Goal: Task Accomplishment & Management: Use online tool/utility

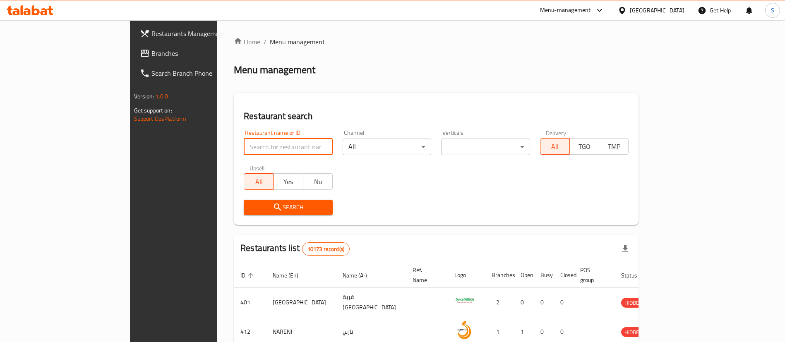
click at [244, 147] on input "search" at bounding box center [288, 147] width 89 height 17
type input "domino"
click button "Search" at bounding box center [288, 207] width 89 height 15
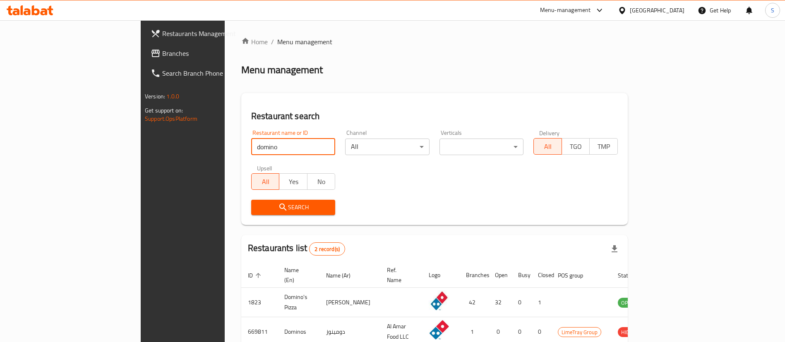
scroll to position [40, 0]
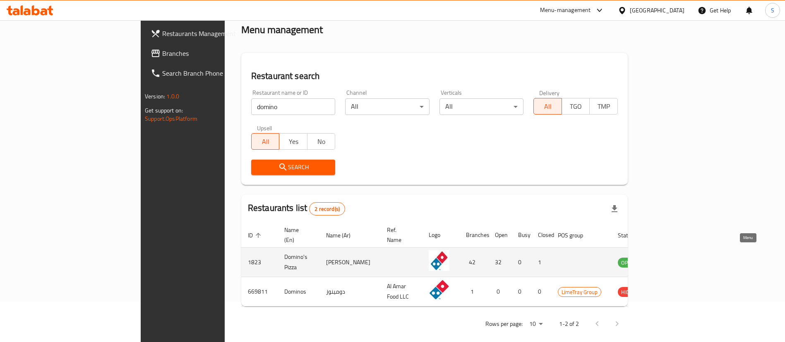
click at [671, 257] on icon "enhanced table" at bounding box center [666, 262] width 10 height 10
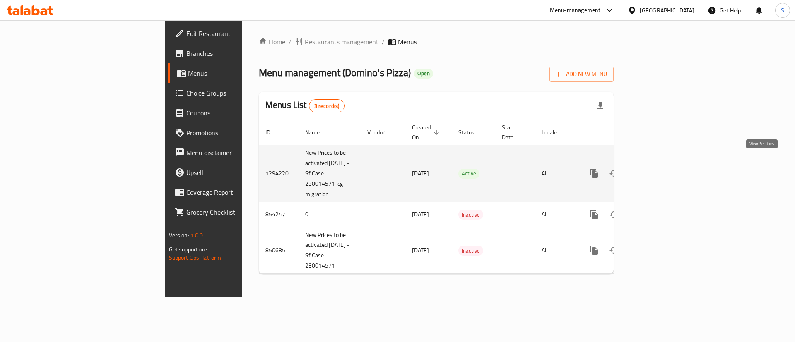
click at [657, 170] on icon "enhanced table" at bounding box center [653, 173] width 7 height 7
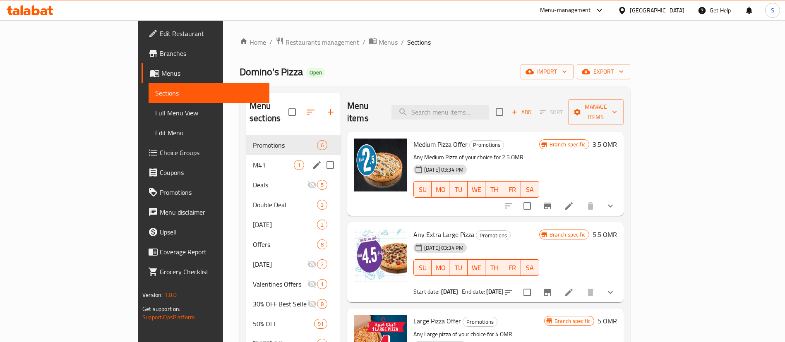
click at [246, 155] on div "M41 1" at bounding box center [293, 165] width 94 height 20
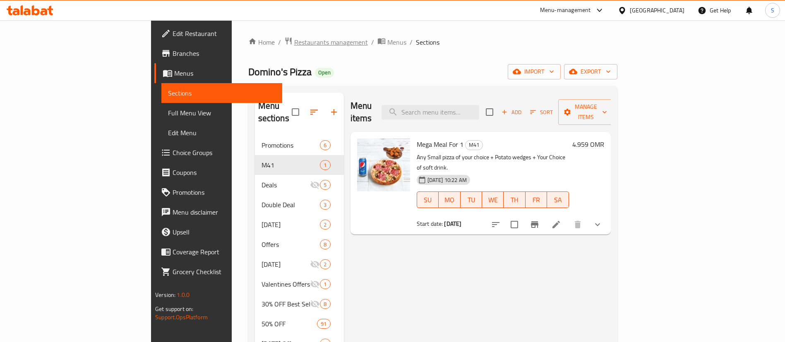
click at [294, 43] on span "Restaurants management" at bounding box center [331, 42] width 74 height 10
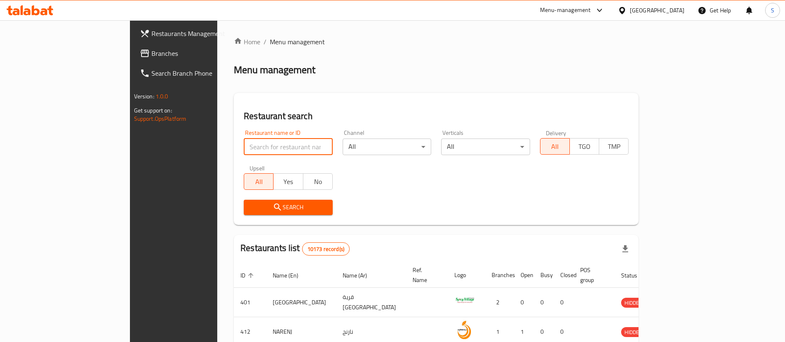
click at [244, 152] on input "search" at bounding box center [288, 147] width 89 height 17
paste input "Pizaza"
type input "Pizaza"
click button "Search" at bounding box center [288, 207] width 89 height 15
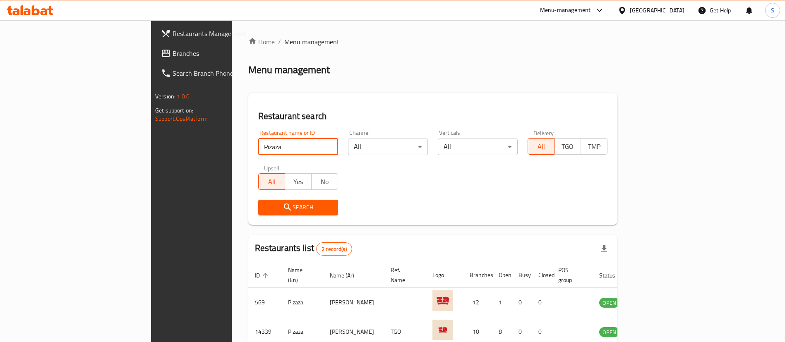
scroll to position [40, 0]
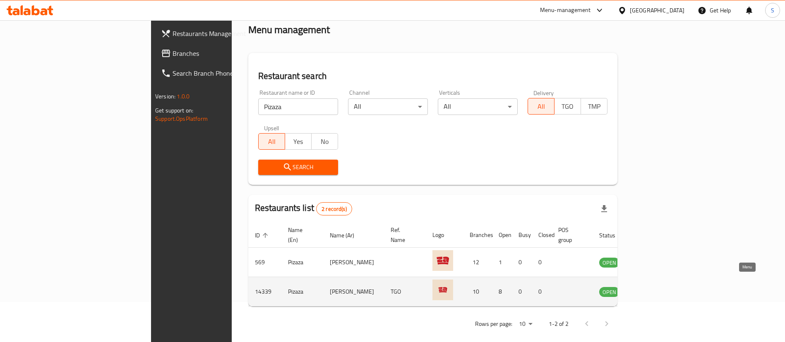
click at [653, 287] on icon "enhanced table" at bounding box center [648, 292] width 10 height 10
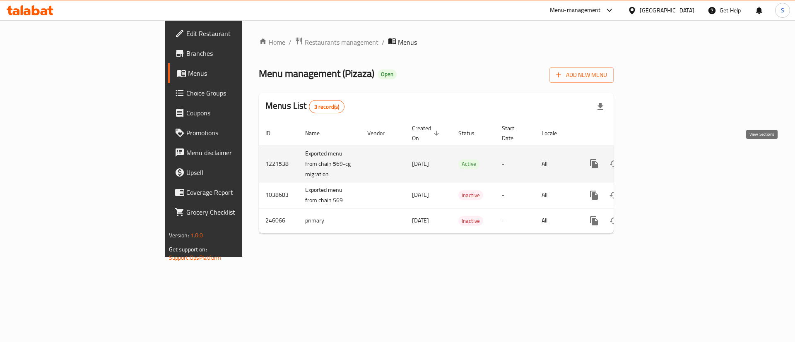
click at [658, 159] on icon "enhanced table" at bounding box center [653, 164] width 10 height 10
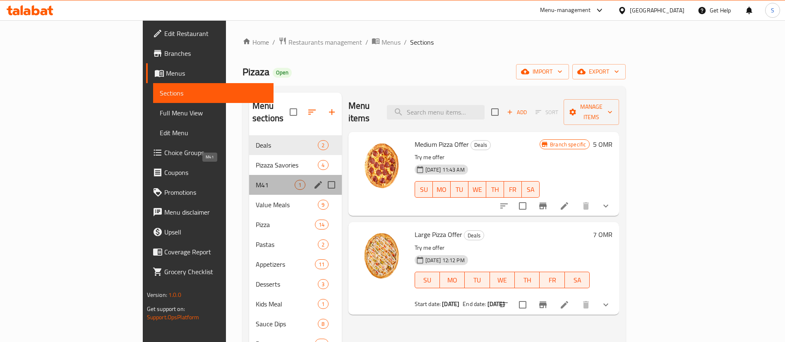
click at [256, 180] on span "M41" at bounding box center [275, 185] width 39 height 10
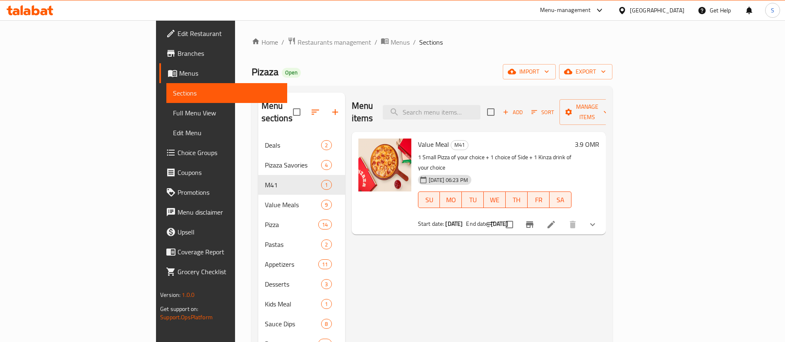
click at [603, 215] on button "show more" at bounding box center [593, 225] width 20 height 20
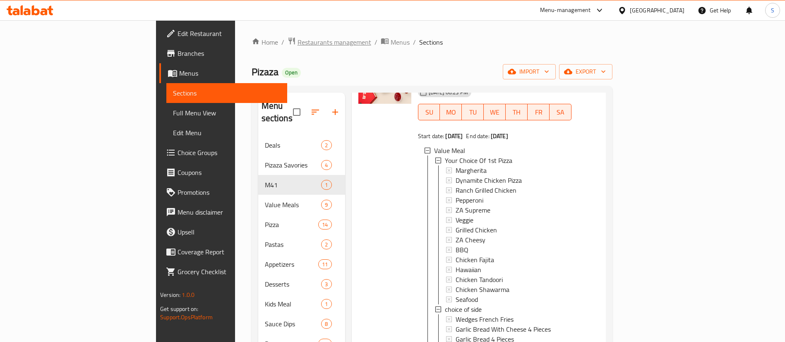
click at [298, 39] on span "Restaurants management" at bounding box center [335, 42] width 74 height 10
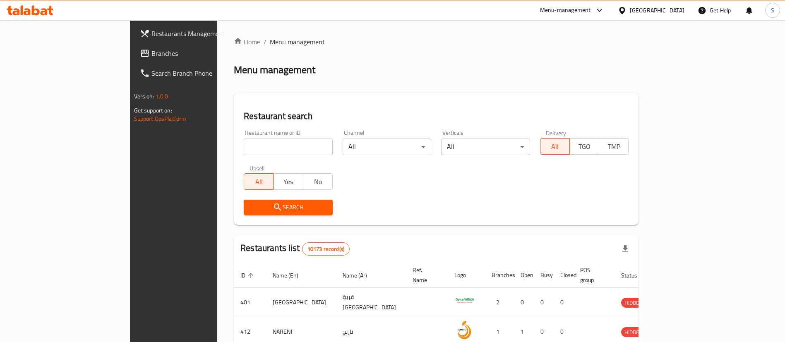
click at [244, 146] on input "search" at bounding box center [288, 147] width 89 height 17
paste input "SHAWARMA [DATE]"
type input "SHAWARMA [DATE]"
click button "Search" at bounding box center [288, 207] width 89 height 15
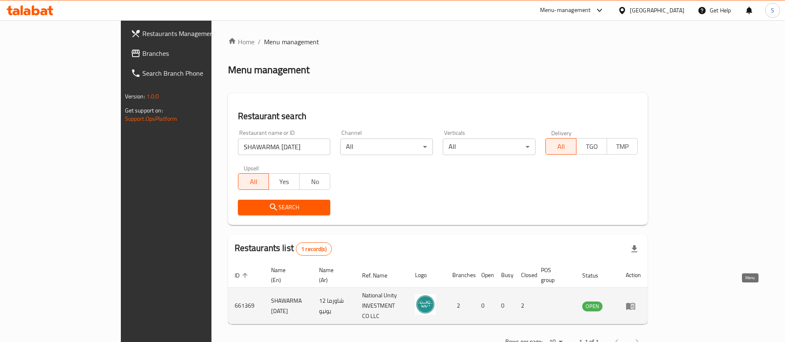
click at [635, 303] on icon "enhanced table" at bounding box center [630, 306] width 9 height 7
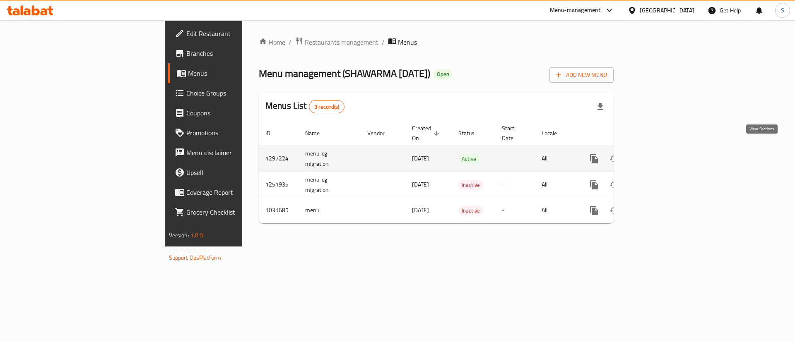
click at [663, 154] on link "enhanced table" at bounding box center [654, 159] width 20 height 20
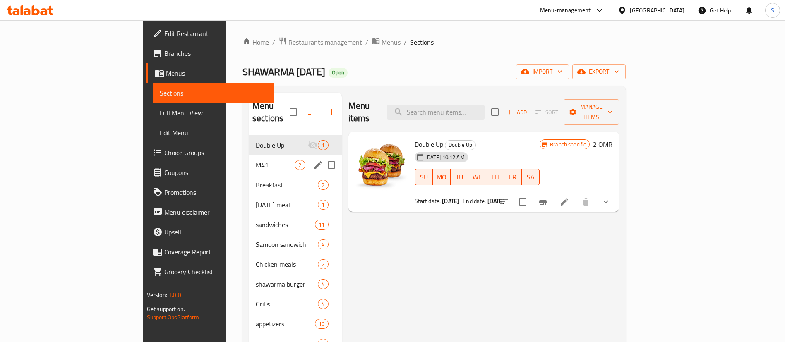
click at [249, 158] on div "M41 2" at bounding box center [295, 165] width 93 height 20
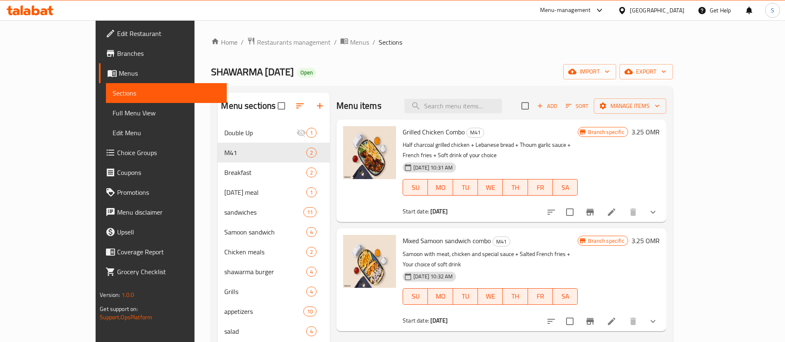
drag, startPoint x: 235, startPoint y: 44, endPoint x: 232, endPoint y: 82, distance: 37.4
click at [257, 44] on span "Restaurants management" at bounding box center [294, 42] width 74 height 10
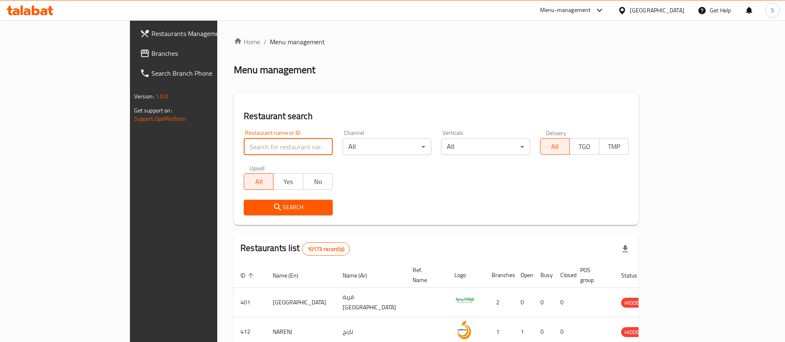
click at [244, 148] on input "search" at bounding box center [288, 147] width 89 height 17
paste input "[PERSON_NAME]"
click button "Search" at bounding box center [288, 207] width 89 height 15
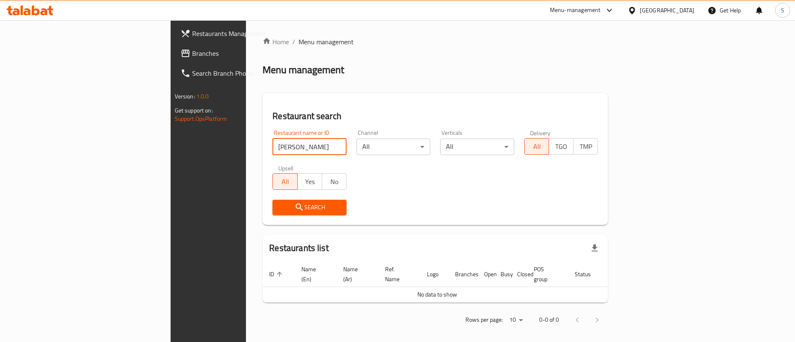
click at [272, 149] on input "[PERSON_NAME]" at bounding box center [309, 147] width 74 height 17
paste input "686446"
type input "686446"
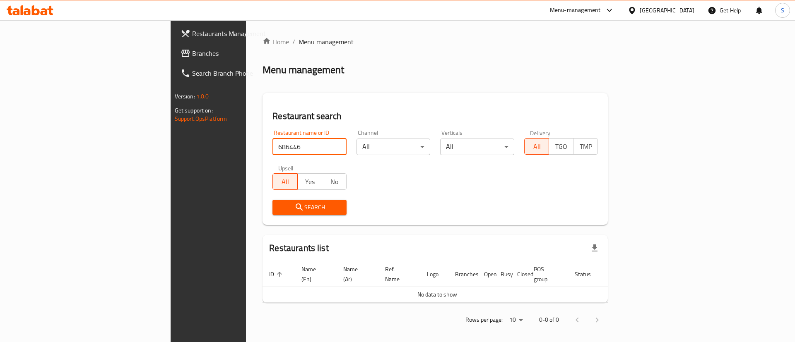
click button "Search" at bounding box center [309, 207] width 74 height 15
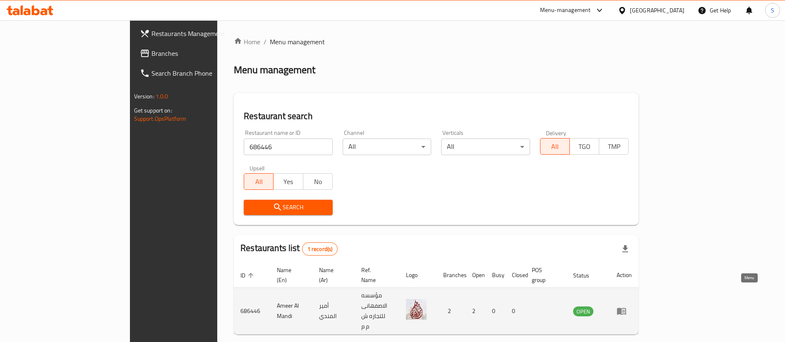
click at [627, 306] on icon "enhanced table" at bounding box center [622, 311] width 10 height 10
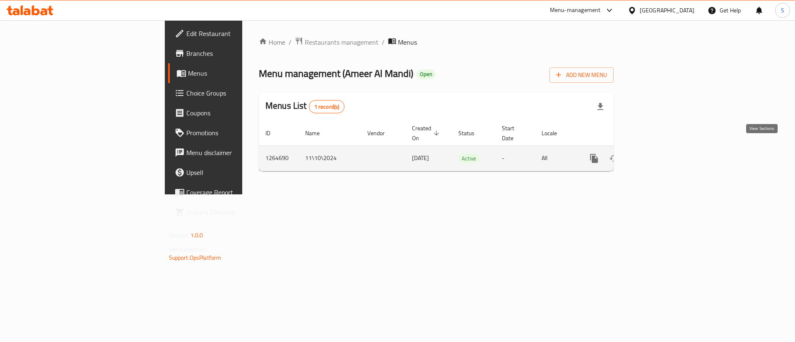
click at [658, 154] on icon "enhanced table" at bounding box center [653, 159] width 10 height 10
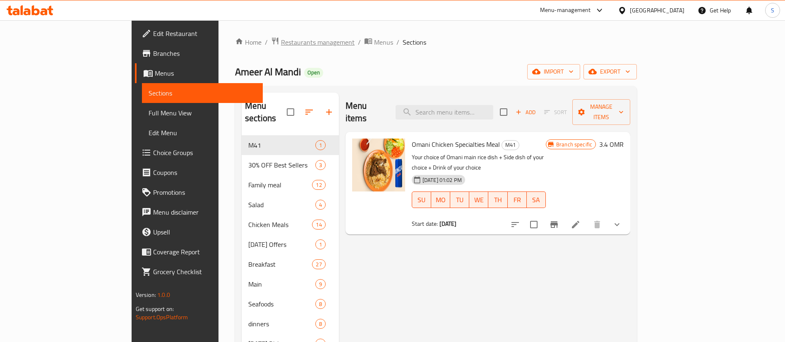
click at [281, 38] on span "Restaurants management" at bounding box center [318, 42] width 74 height 10
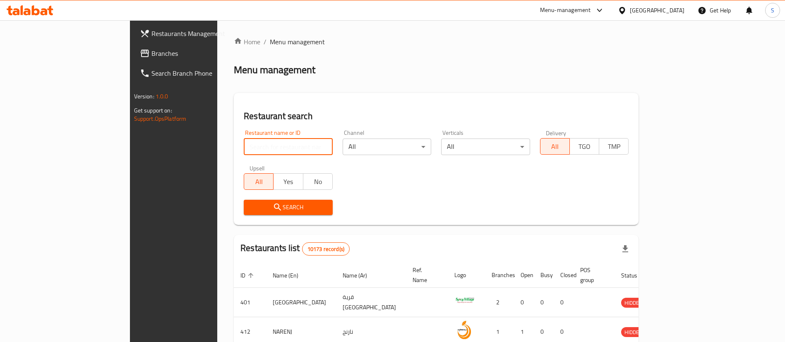
paste input "18251"
click at [244, 151] on input "search" at bounding box center [288, 147] width 89 height 17
type input "18251"
click button "Search" at bounding box center [288, 207] width 89 height 15
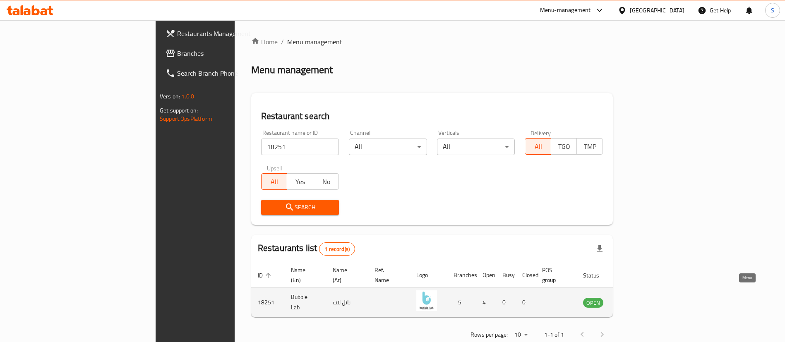
click at [636, 300] on icon "enhanced table" at bounding box center [631, 303] width 9 height 7
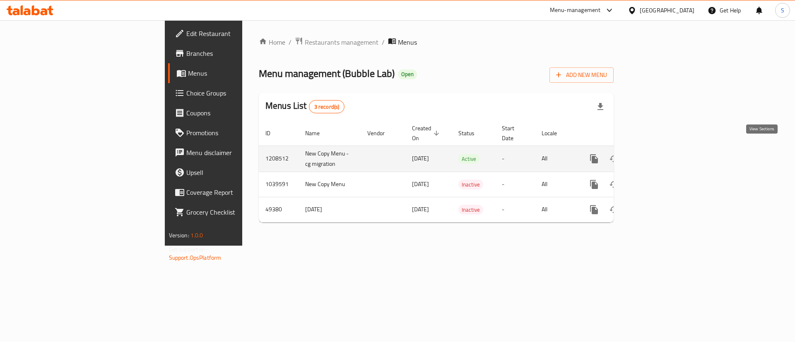
click at [658, 154] on icon "enhanced table" at bounding box center [653, 159] width 10 height 10
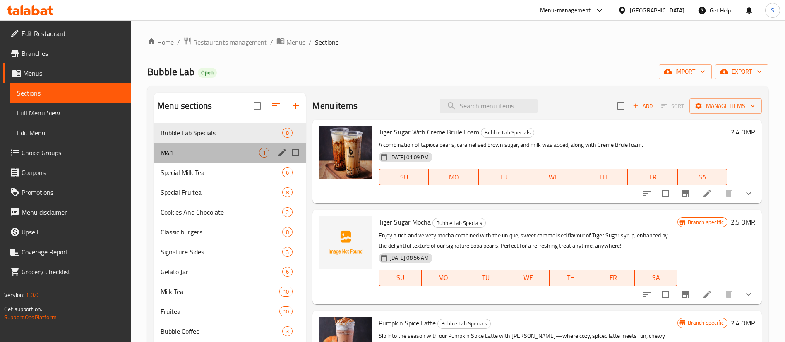
click at [247, 158] on div "M41 1" at bounding box center [230, 153] width 152 height 20
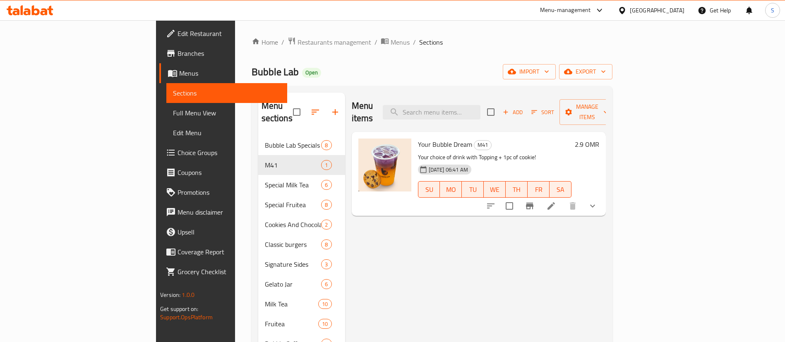
click at [418, 138] on span "Your Bubble Dream" at bounding box center [445, 144] width 54 height 12
copy h6 "Your Bubble Dream"
paste input "Your Bubble Dream"
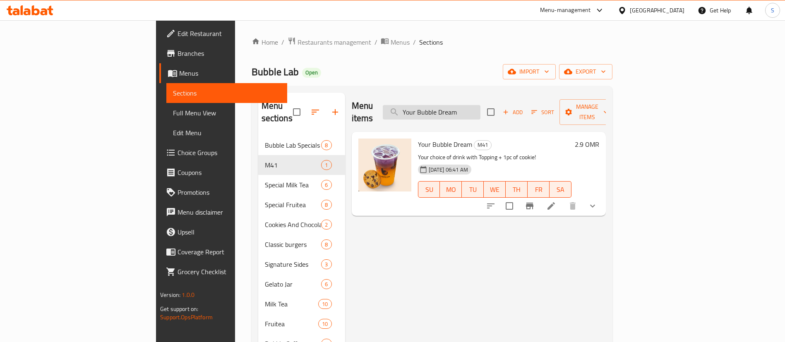
click at [473, 105] on input "Your Bubble Dream" at bounding box center [432, 112] width 98 height 14
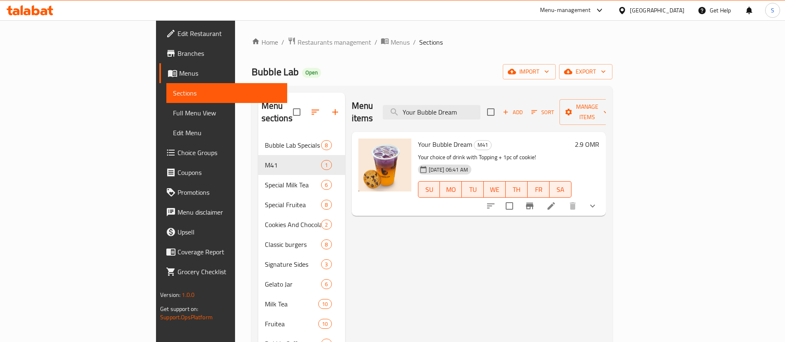
type input "Your Bubble Dream"
drag, startPoint x: 233, startPoint y: 44, endPoint x: 252, endPoint y: 86, distance: 45.9
click at [298, 44] on span "Restaurants management" at bounding box center [335, 42] width 74 height 10
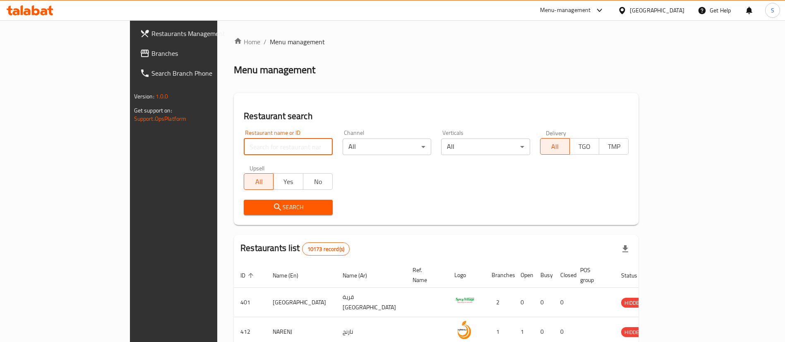
paste input "12215"
click at [251, 148] on input "search" at bounding box center [288, 147] width 89 height 17
type input "12215"
click button "Search" at bounding box center [288, 207] width 89 height 15
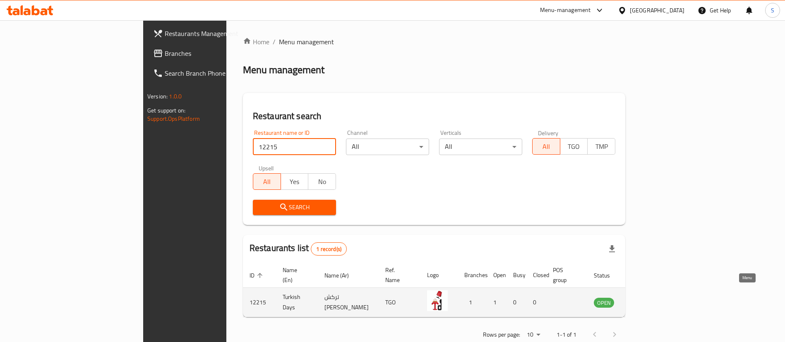
click at [647, 300] on icon "enhanced table" at bounding box center [642, 303] width 9 height 7
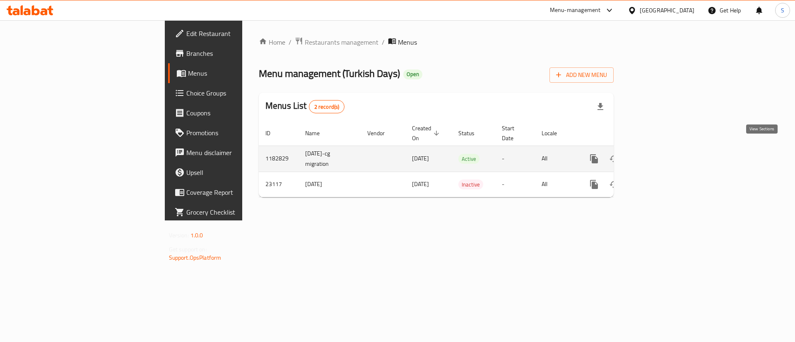
click at [657, 155] on icon "enhanced table" at bounding box center [653, 158] width 7 height 7
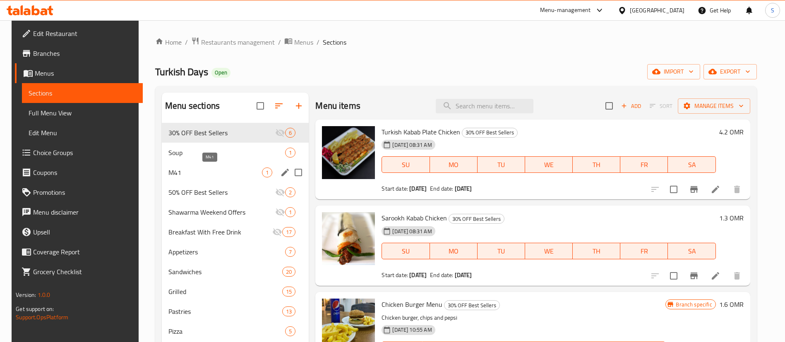
click at [224, 171] on span "M41" at bounding box center [215, 173] width 94 height 10
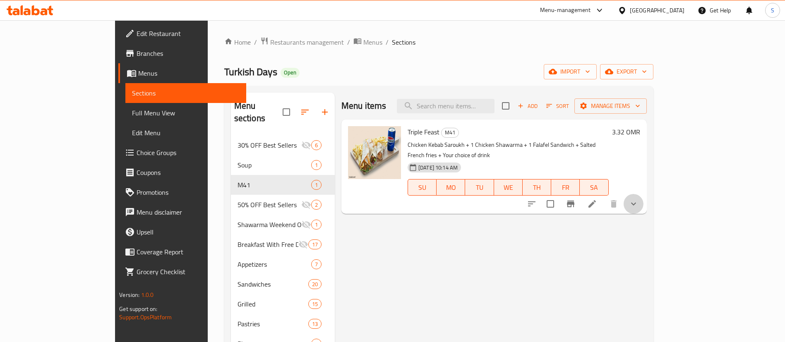
click at [644, 201] on button "show more" at bounding box center [634, 204] width 20 height 20
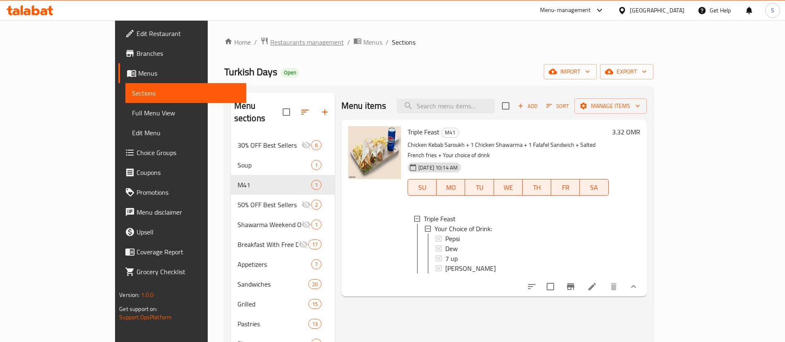
click at [270, 38] on span "Restaurants management" at bounding box center [307, 42] width 74 height 10
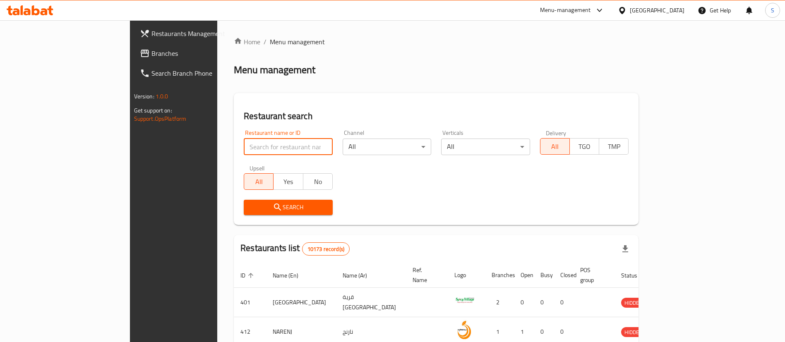
click at [244, 152] on input "search" at bounding box center [288, 147] width 89 height 17
paste input "18802"
type input "18802"
click button "Search" at bounding box center [288, 207] width 89 height 15
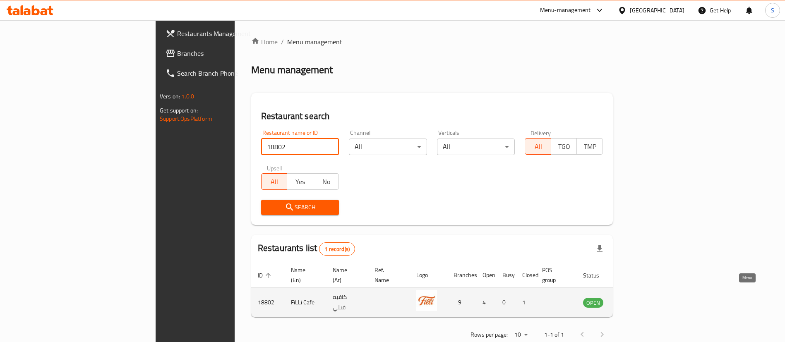
click at [636, 300] on icon "enhanced table" at bounding box center [631, 303] width 9 height 7
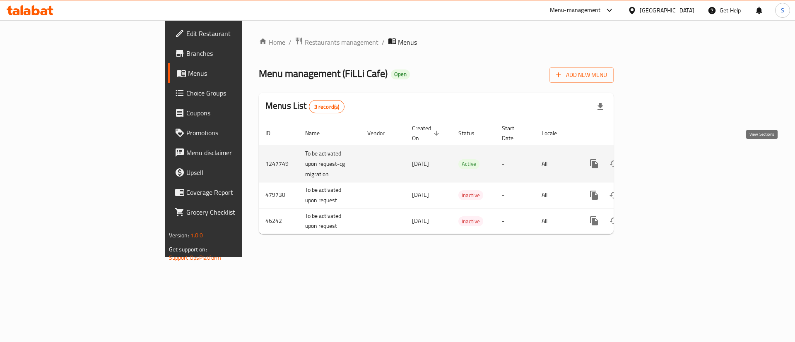
click at [658, 159] on icon "enhanced table" at bounding box center [653, 164] width 10 height 10
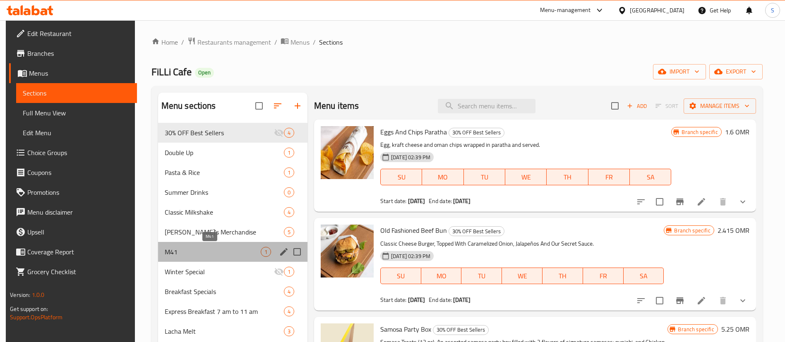
click at [215, 251] on span "M41" at bounding box center [213, 252] width 96 height 10
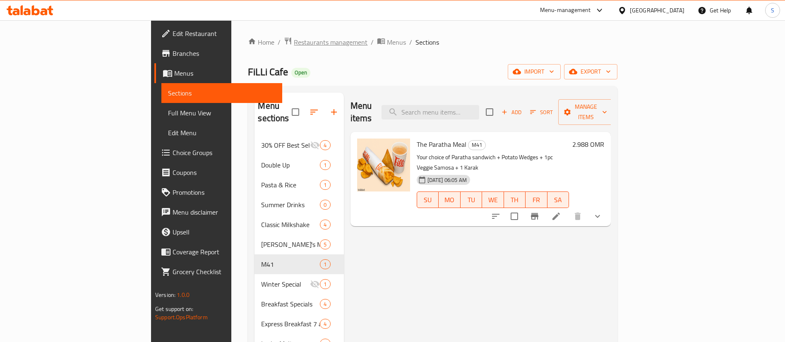
click at [294, 41] on span "Restaurants management" at bounding box center [331, 42] width 74 height 10
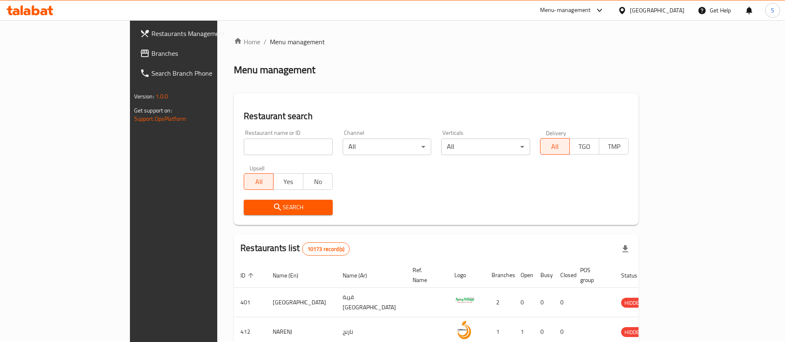
paste input "659152"
click at [244, 153] on input "search" at bounding box center [288, 147] width 89 height 17
type input "659152"
click button "Search" at bounding box center [288, 207] width 89 height 15
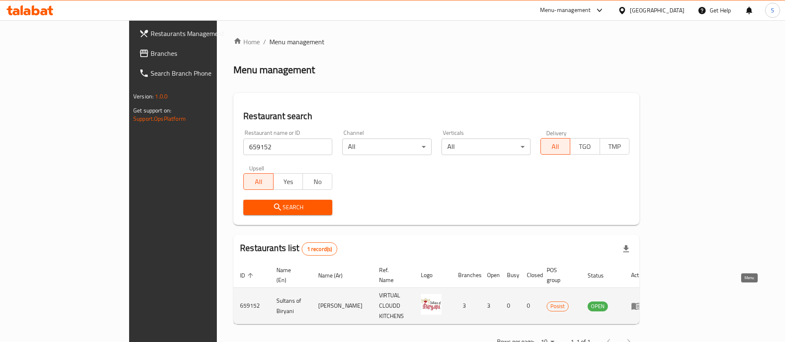
click at [639, 305] on icon "enhanced table" at bounding box center [637, 306] width 3 height 3
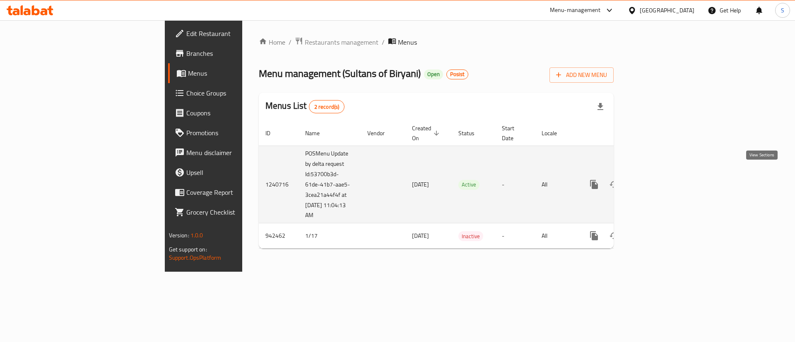
click at [663, 176] on link "enhanced table" at bounding box center [654, 185] width 20 height 20
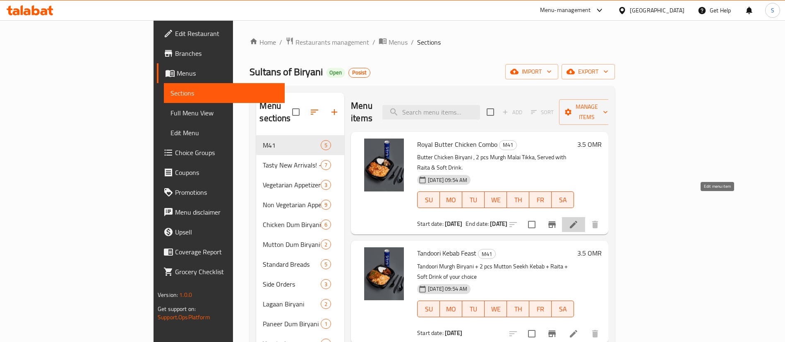
click at [579, 220] on icon at bounding box center [574, 225] width 10 height 10
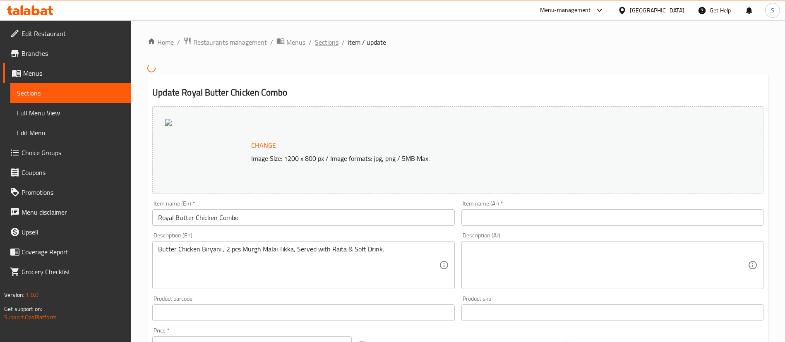
click at [332, 40] on span "Sections" at bounding box center [327, 42] width 24 height 10
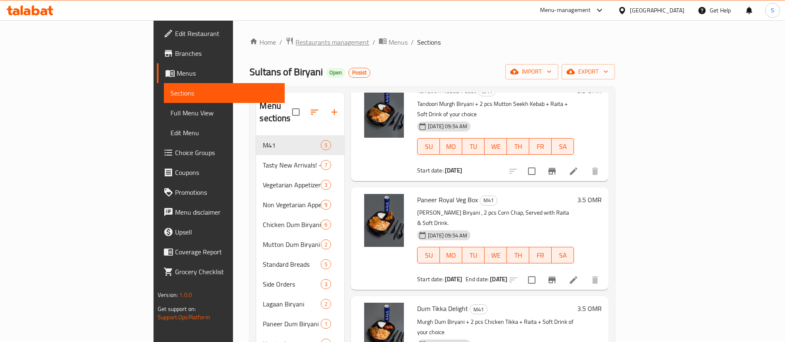
click at [295, 41] on span "Restaurants management" at bounding box center [332, 42] width 74 height 10
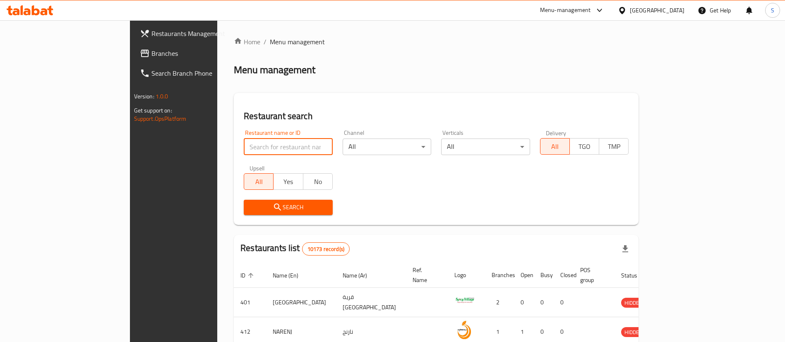
click at [247, 146] on input "search" at bounding box center [288, 147] width 89 height 17
paste input "654586"
type input "654586"
click button "Search" at bounding box center [288, 207] width 89 height 15
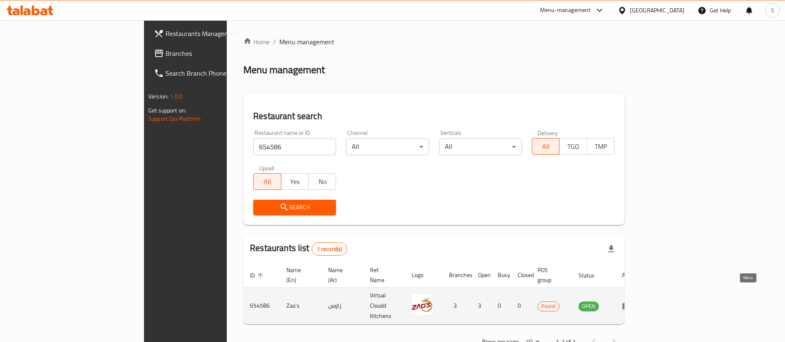
click at [632, 301] on icon "enhanced table" at bounding box center [627, 306] width 10 height 10
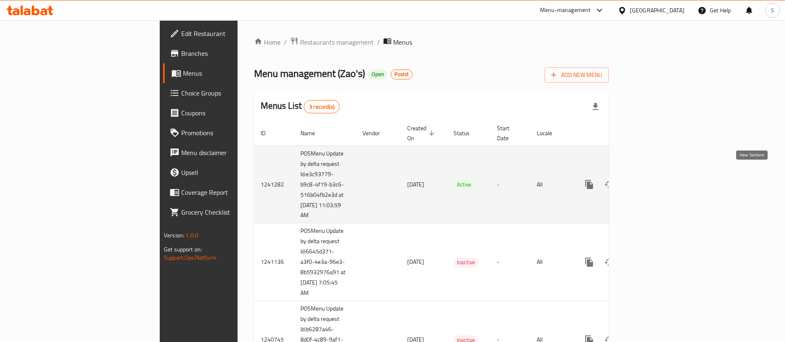
click at [653, 181] on icon "enhanced table" at bounding box center [648, 184] width 7 height 7
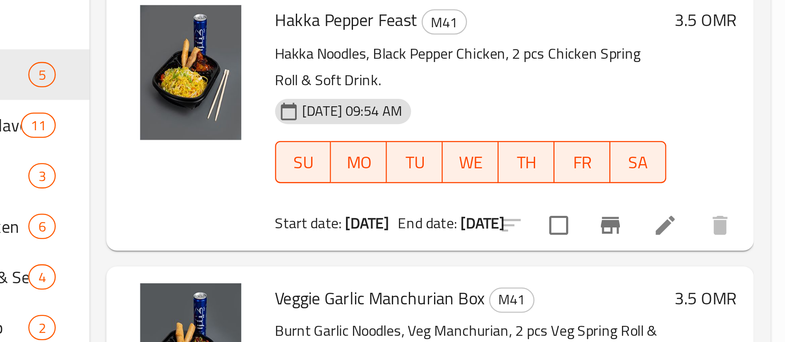
scroll to position [139, 0]
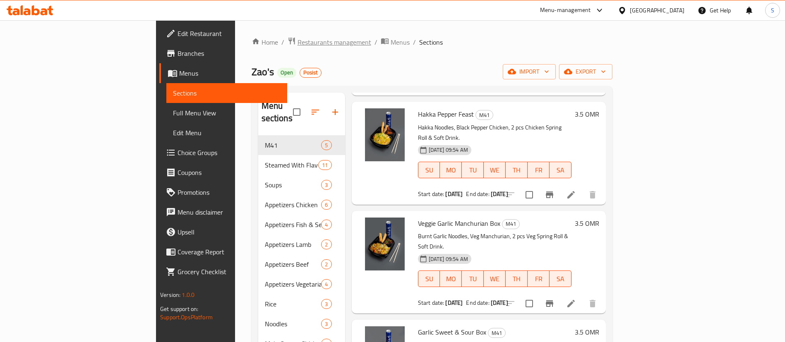
click at [298, 40] on span "Restaurants management" at bounding box center [335, 42] width 74 height 10
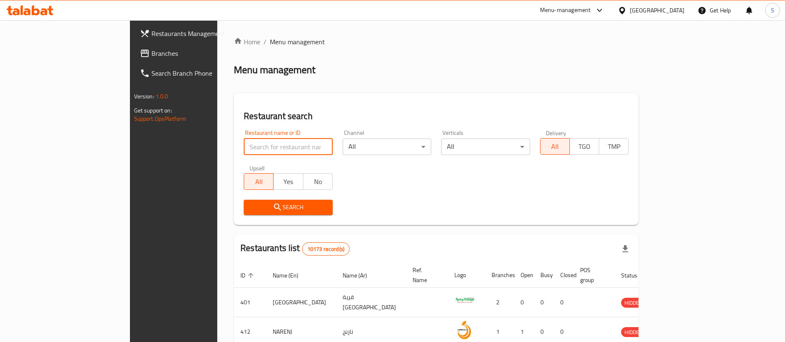
click at [244, 148] on input "search" at bounding box center [288, 147] width 89 height 17
paste input "676257"
type input "676257"
click button "Search" at bounding box center [288, 207] width 89 height 15
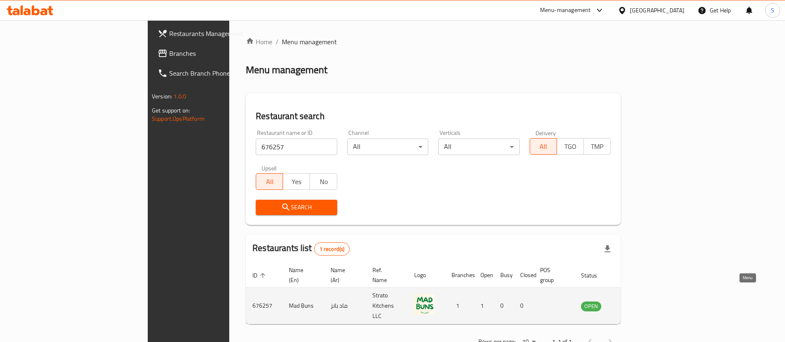
click at [634, 301] on icon "enhanced table" at bounding box center [629, 306] width 10 height 10
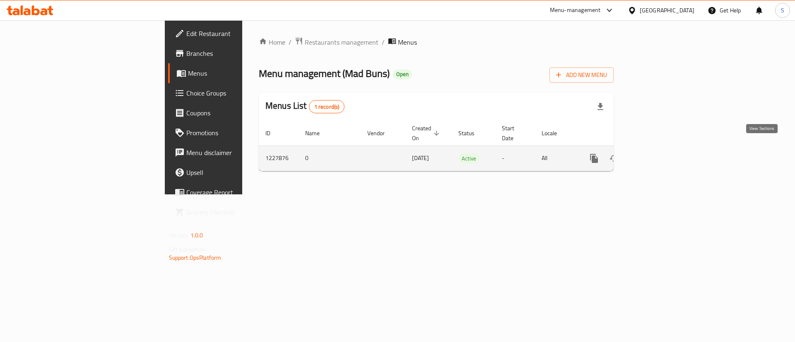
click at [663, 154] on link "enhanced table" at bounding box center [654, 159] width 20 height 20
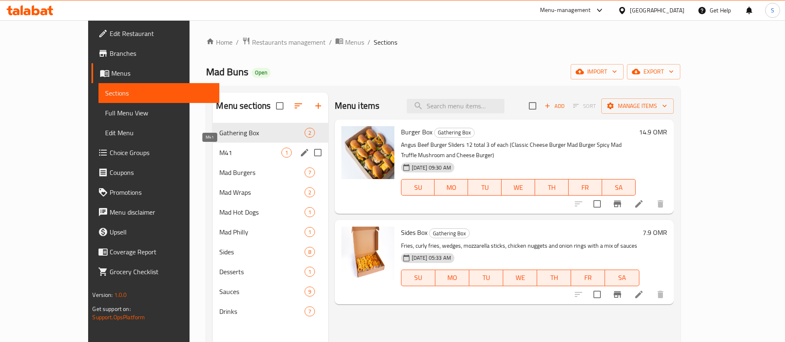
click at [219, 152] on span "M41" at bounding box center [250, 153] width 62 height 10
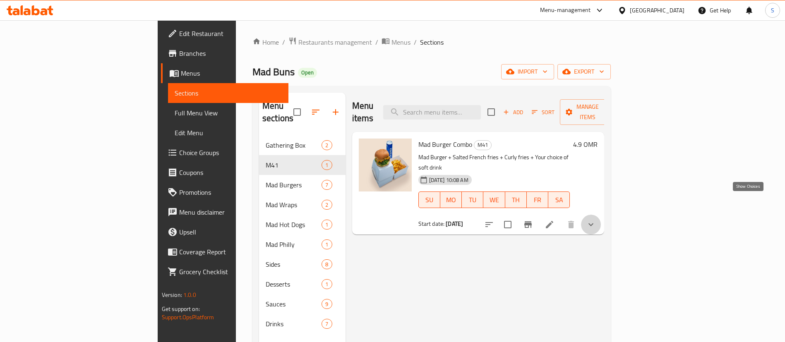
click at [596, 220] on icon "show more" at bounding box center [591, 225] width 10 height 10
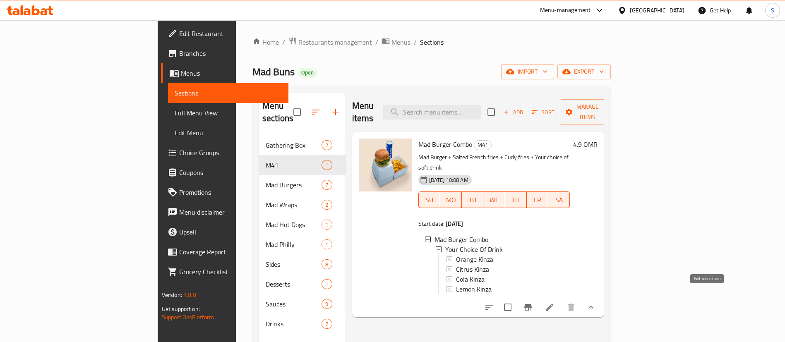
click at [555, 303] on icon at bounding box center [550, 308] width 10 height 10
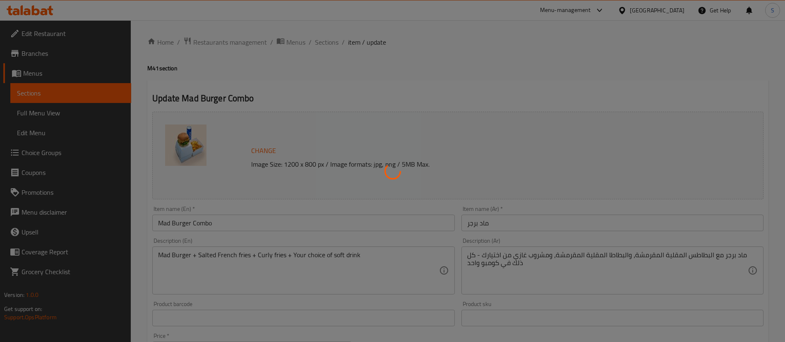
type input "اختر المشروب"
type input "1"
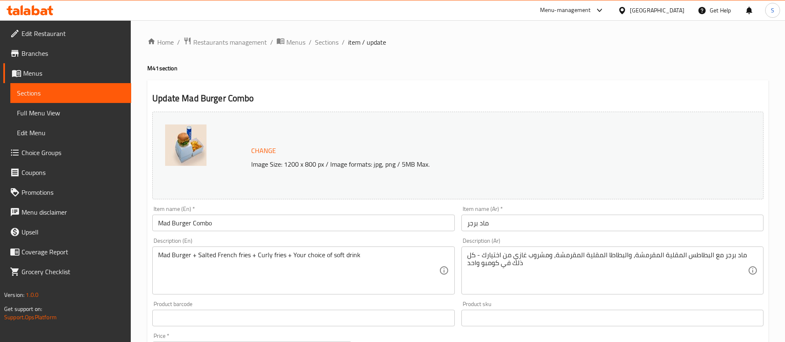
scroll to position [268, 0]
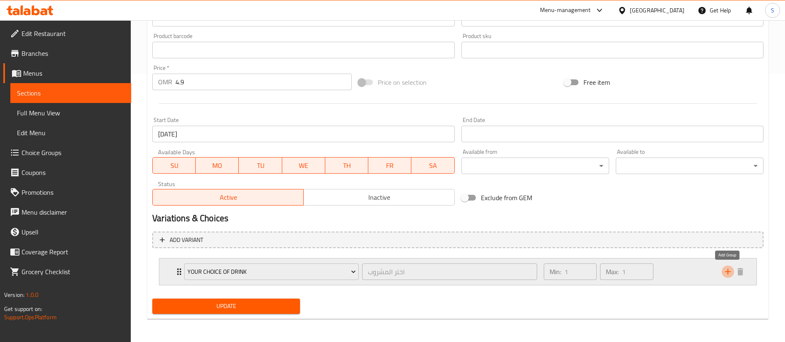
click at [728, 272] on icon "add" at bounding box center [728, 272] width 10 height 10
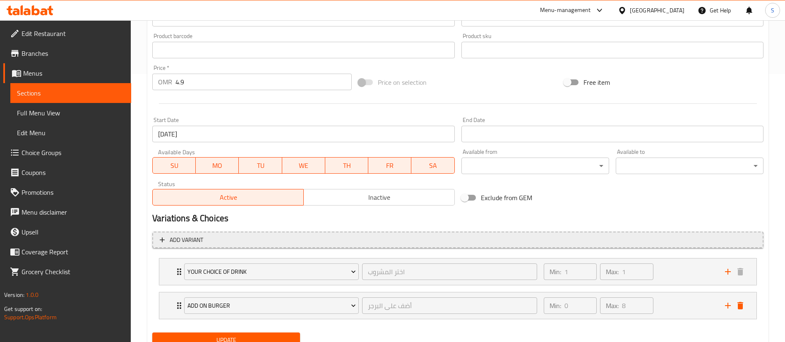
scroll to position [302, 0]
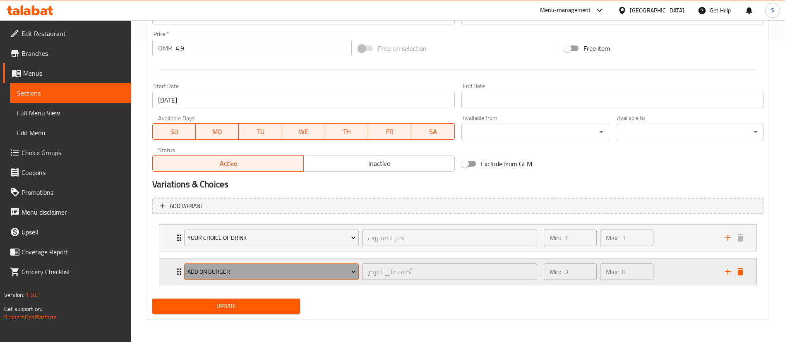
click at [319, 276] on span "Add On Burger" at bounding box center [271, 272] width 168 height 10
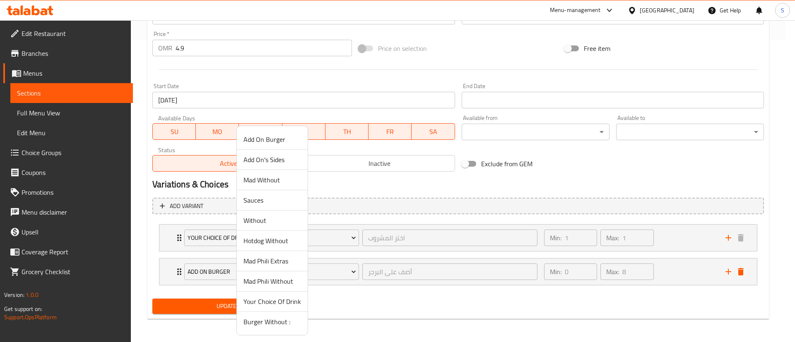
click at [730, 224] on div at bounding box center [397, 171] width 795 height 342
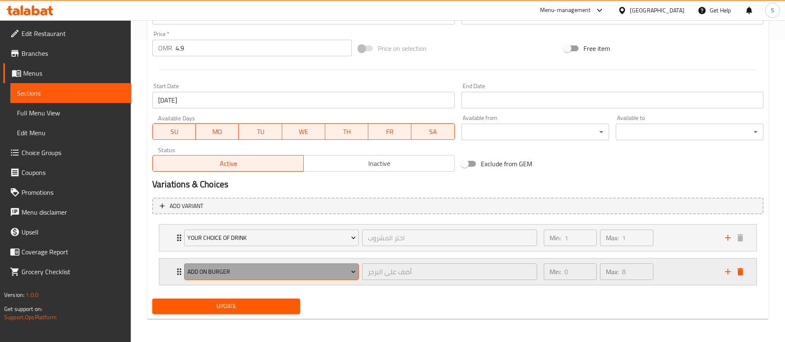
click at [353, 270] on icon "Expand" at bounding box center [353, 272] width 8 height 8
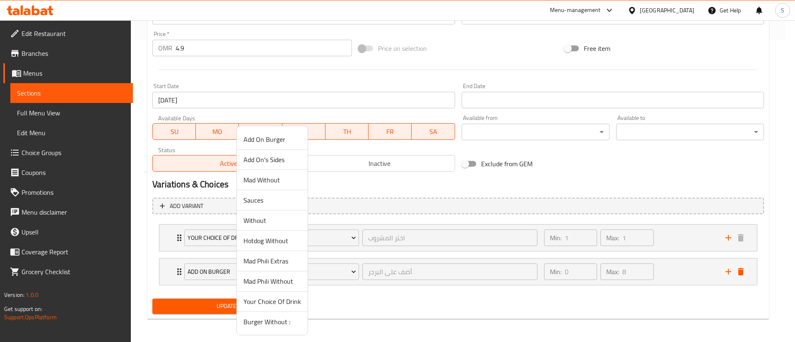
click at [279, 142] on span "Add On Burger" at bounding box center [272, 139] width 58 height 10
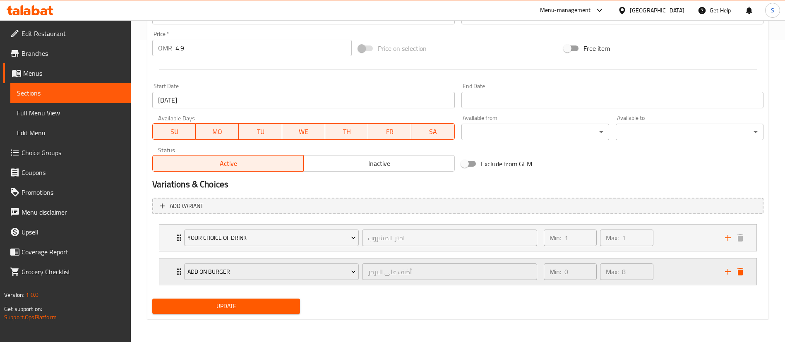
click at [663, 268] on div "Min: 0 ​ Max: 8 ​" at bounding box center [629, 272] width 181 height 26
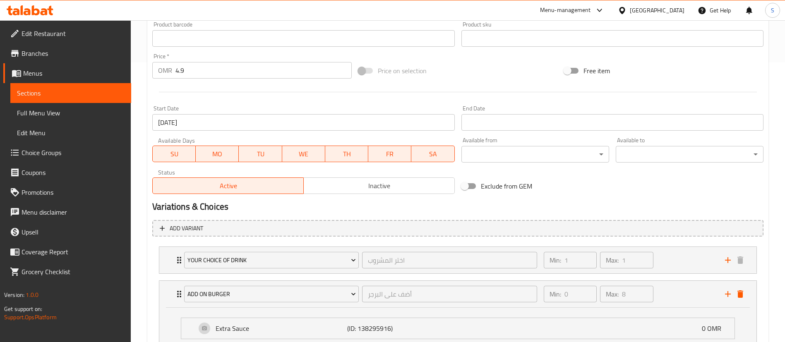
scroll to position [0, 0]
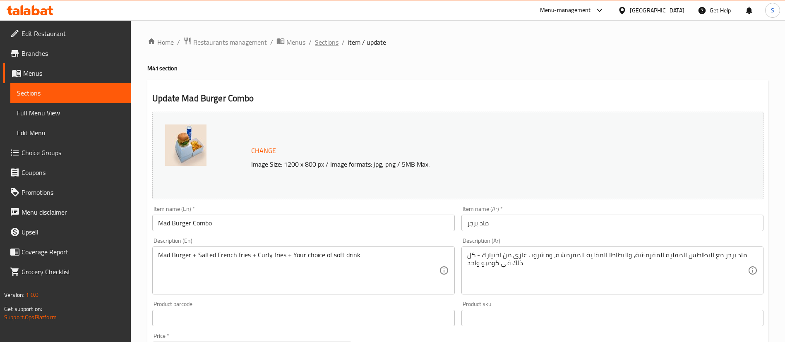
click at [332, 47] on span "Sections" at bounding box center [327, 42] width 24 height 10
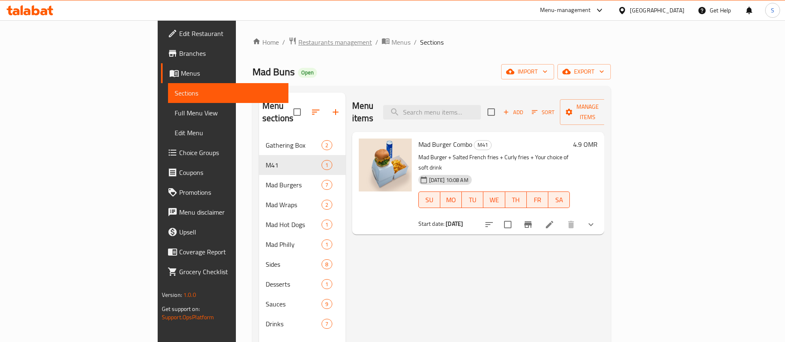
click at [298, 38] on span "Restaurants management" at bounding box center [335, 42] width 74 height 10
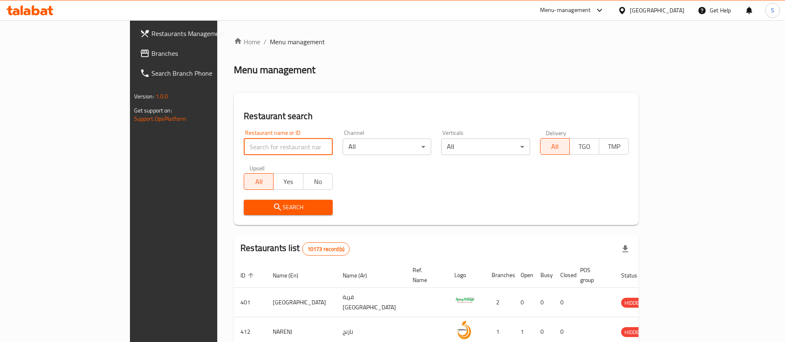
click at [244, 148] on input "search" at bounding box center [288, 147] width 89 height 17
paste input "666819"
type input "666819"
click button "Search" at bounding box center [288, 207] width 89 height 15
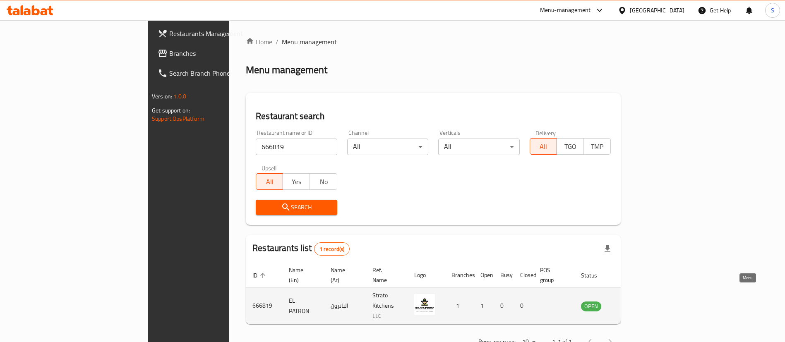
click at [634, 301] on icon "enhanced table" at bounding box center [629, 306] width 10 height 10
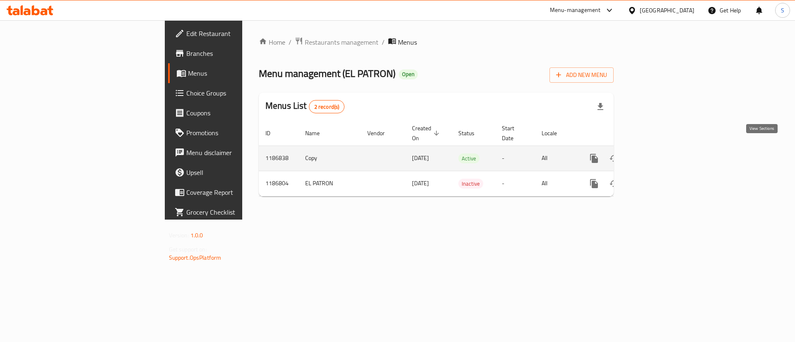
click at [658, 154] on icon "enhanced table" at bounding box center [653, 159] width 10 height 10
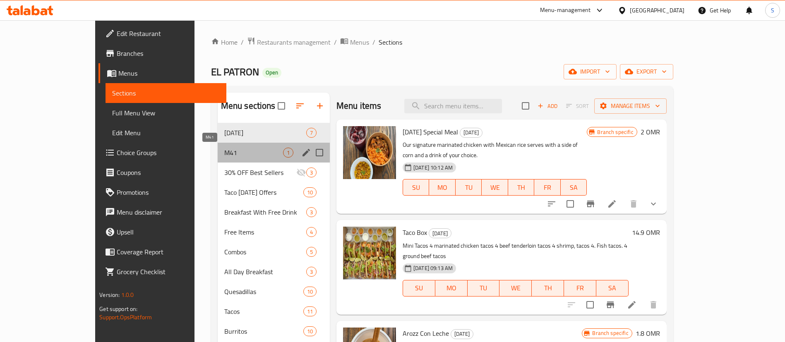
click at [224, 152] on span "M41" at bounding box center [253, 153] width 59 height 10
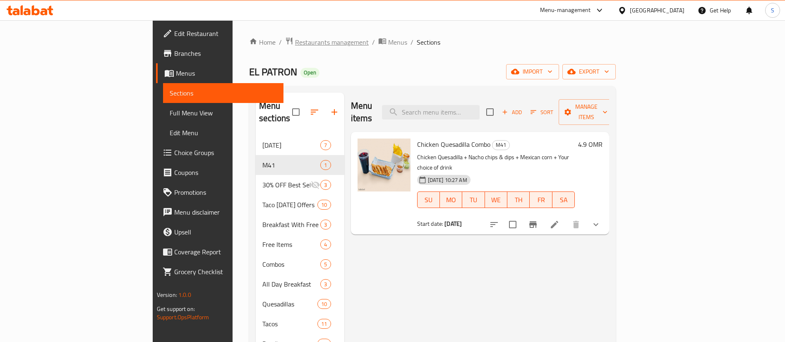
click at [295, 43] on span "Restaurants management" at bounding box center [332, 42] width 74 height 10
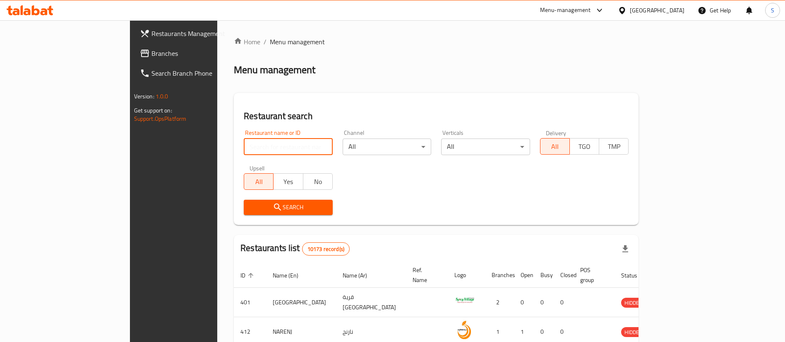
paste input "679241"
click at [244, 142] on input "search" at bounding box center [288, 147] width 89 height 17
type input "679241"
click button "Search" at bounding box center [288, 207] width 89 height 15
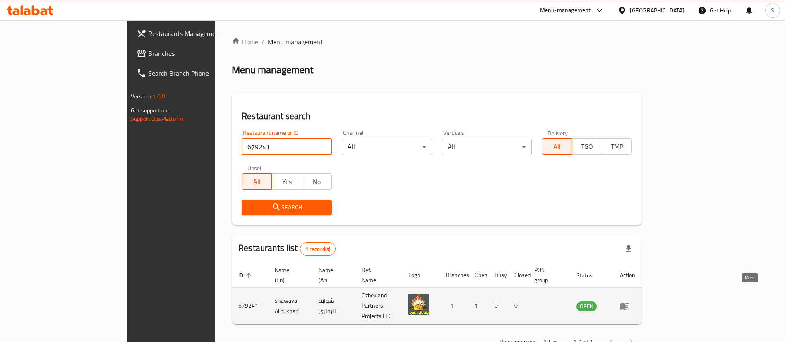
click at [629, 303] on icon "enhanced table" at bounding box center [624, 306] width 9 height 7
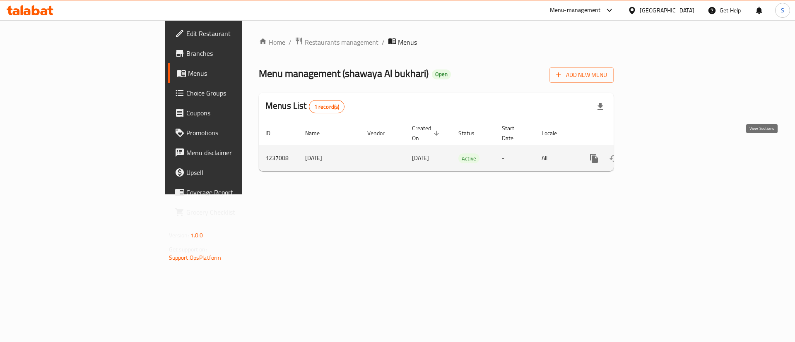
click at [658, 154] on icon "enhanced table" at bounding box center [653, 159] width 10 height 10
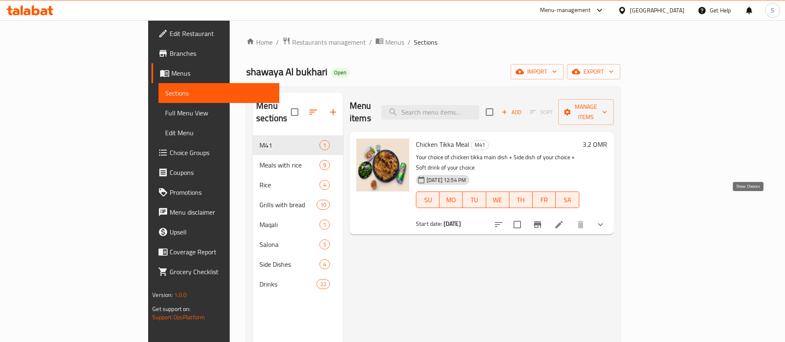
drag, startPoint x: 749, startPoint y: 200, endPoint x: 687, endPoint y: 192, distance: 61.8
click at [605, 220] on icon "show more" at bounding box center [601, 225] width 10 height 10
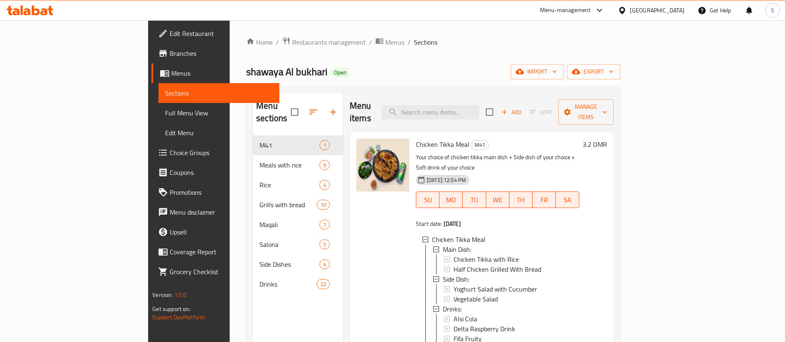
drag, startPoint x: 213, startPoint y: 45, endPoint x: 159, endPoint y: 0, distance: 70.5
click at [292, 45] on span "Restaurants management" at bounding box center [329, 42] width 74 height 10
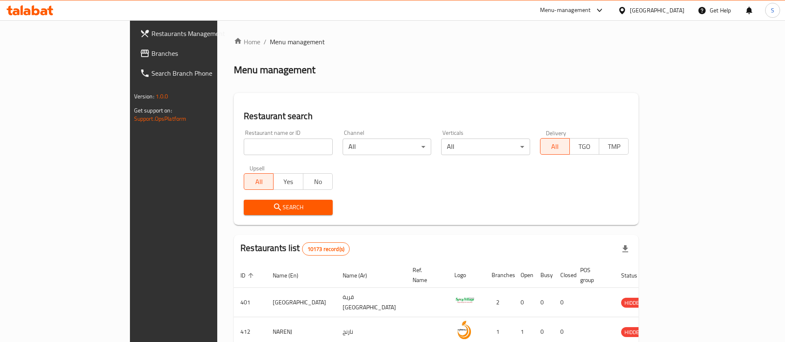
click at [262, 147] on input "search" at bounding box center [288, 147] width 89 height 17
paste input "621914"
type input "621914"
click button "Search" at bounding box center [288, 207] width 89 height 15
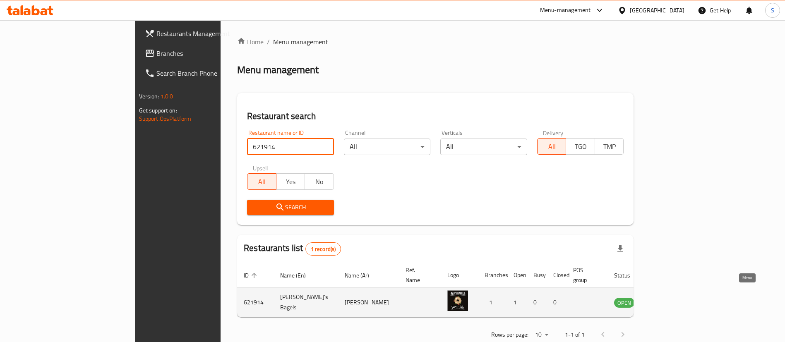
click at [668, 298] on icon "enhanced table" at bounding box center [663, 303] width 10 height 10
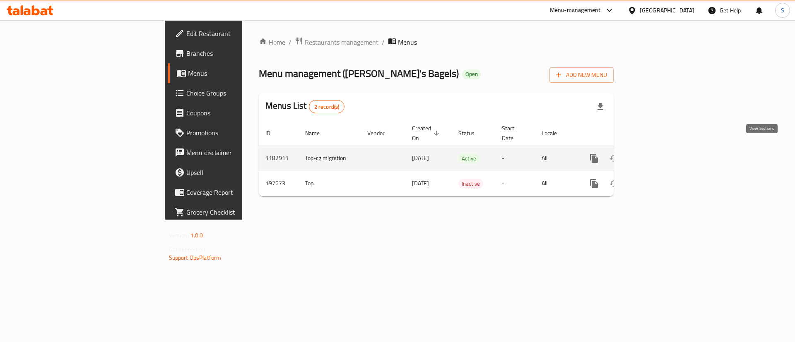
click at [657, 155] on icon "enhanced table" at bounding box center [653, 158] width 7 height 7
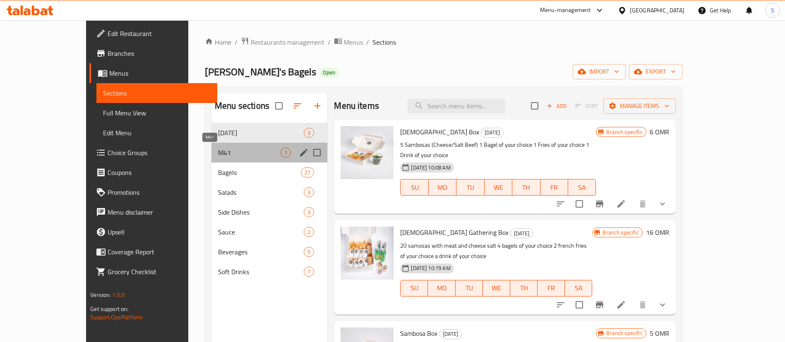
click at [218, 149] on span "M41" at bounding box center [249, 153] width 62 height 10
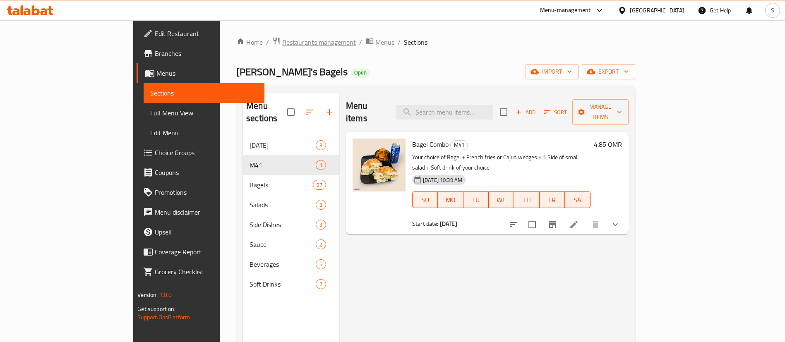
click at [282, 43] on span "Restaurants management" at bounding box center [319, 42] width 74 height 10
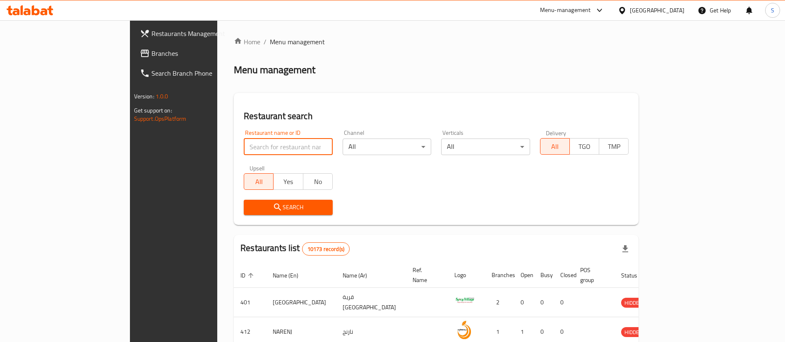
click at [262, 141] on input "search" at bounding box center [288, 147] width 89 height 17
paste input "652753"
type input "652753"
click button "Search" at bounding box center [288, 207] width 89 height 15
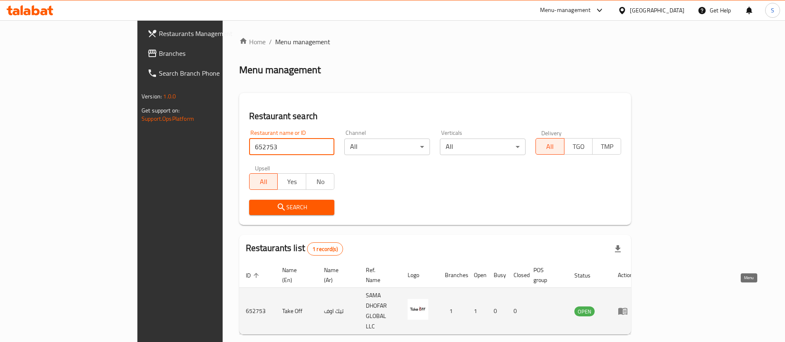
click at [627, 308] on icon "enhanced table" at bounding box center [622, 311] width 9 height 7
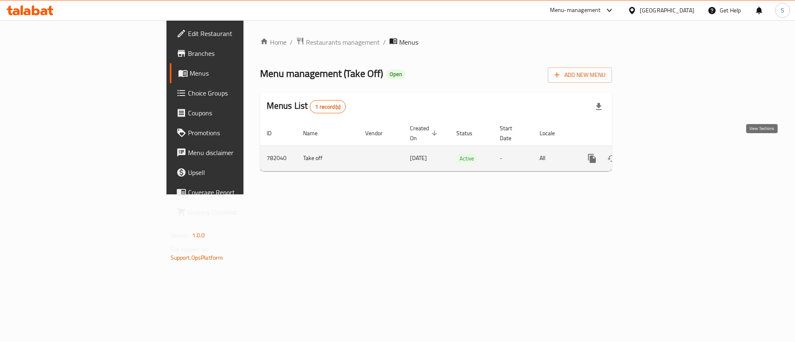
click at [656, 154] on icon "enhanced table" at bounding box center [651, 159] width 10 height 10
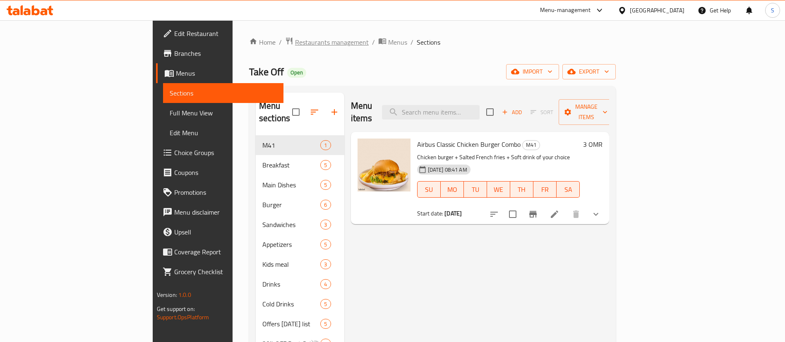
click at [295, 45] on span "Restaurants management" at bounding box center [332, 42] width 74 height 10
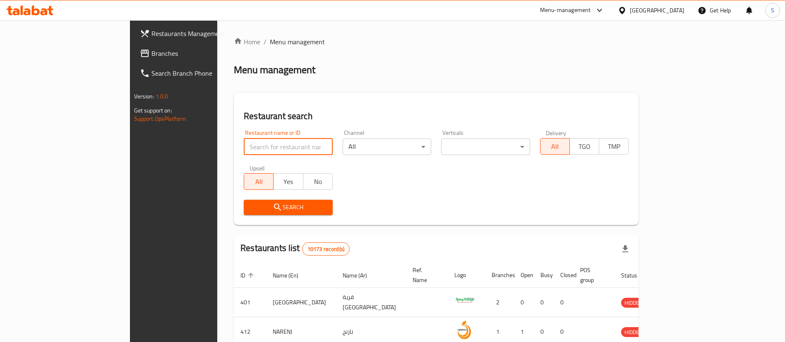
click at [244, 149] on input "search" at bounding box center [288, 147] width 89 height 17
paste input "667421"
type input "667421"
click button "Search" at bounding box center [288, 207] width 89 height 15
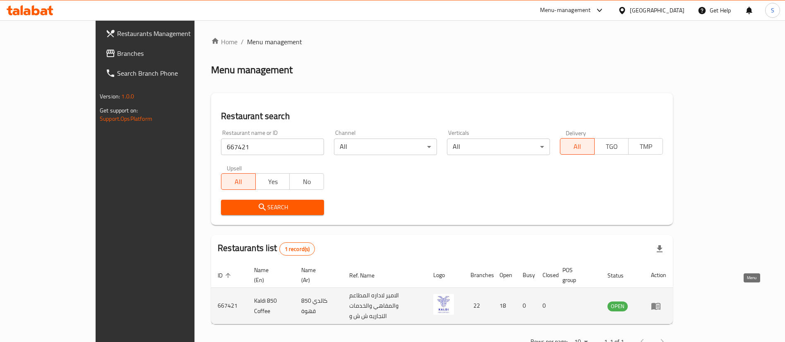
click at [660, 303] on icon "enhanced table" at bounding box center [655, 306] width 9 height 7
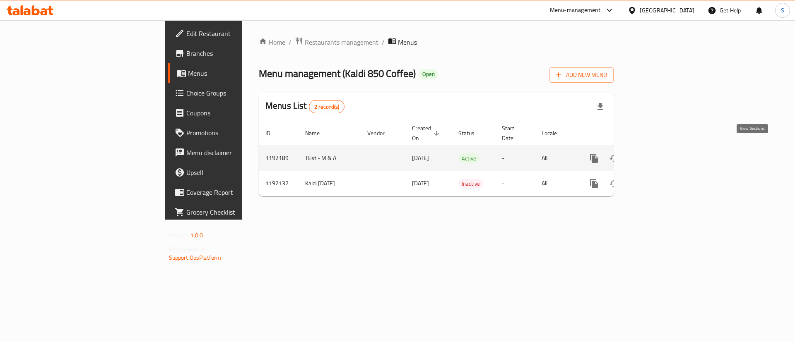
click at [663, 149] on link "enhanced table" at bounding box center [654, 159] width 20 height 20
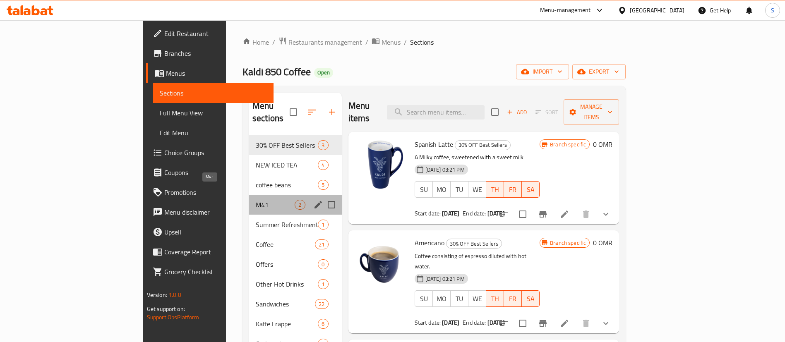
click at [256, 200] on span "M41" at bounding box center [275, 205] width 39 height 10
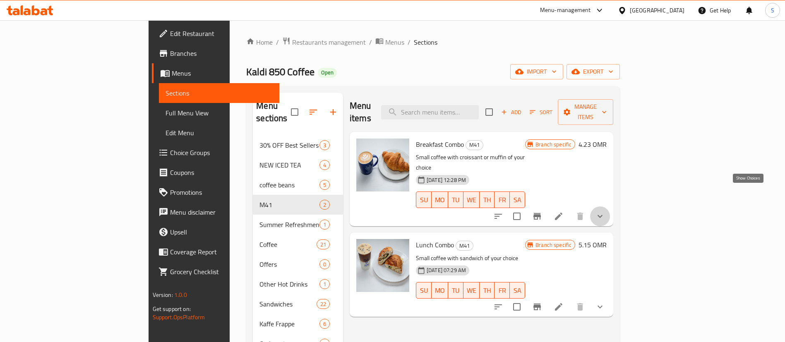
click at [605, 211] on icon "show more" at bounding box center [600, 216] width 10 height 10
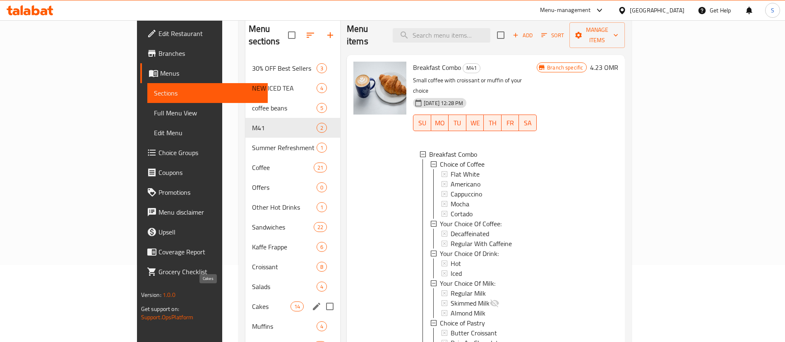
scroll to position [77, 0]
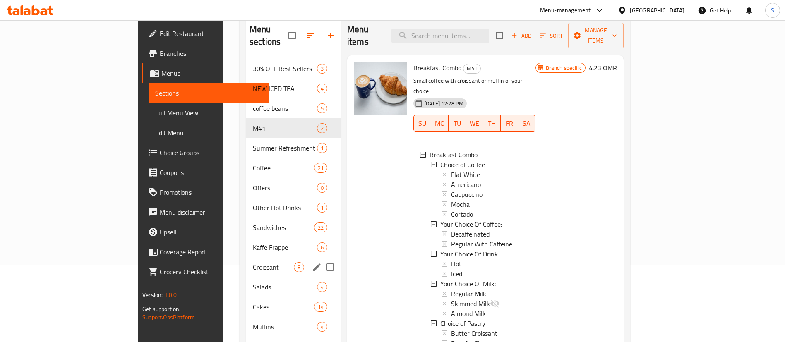
click at [246, 257] on div "Croissant 8" at bounding box center [293, 267] width 94 height 20
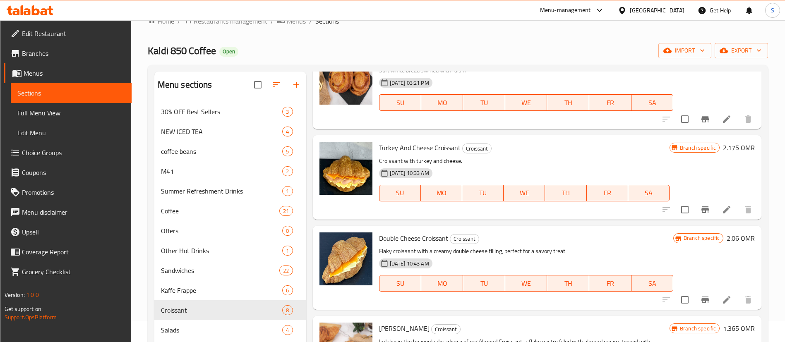
scroll to position [235, 0]
click at [230, 175] on span "M41" at bounding box center [210, 171] width 98 height 10
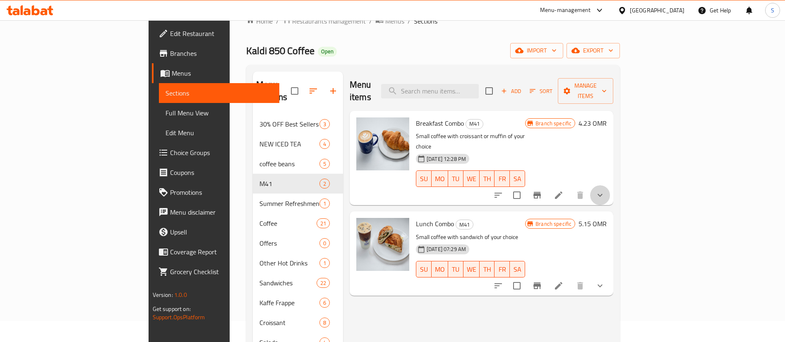
click at [610, 185] on button "show more" at bounding box center [600, 195] width 20 height 20
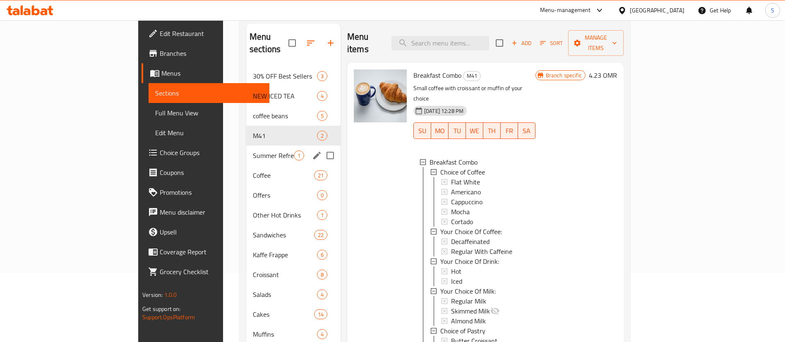
scroll to position [74, 0]
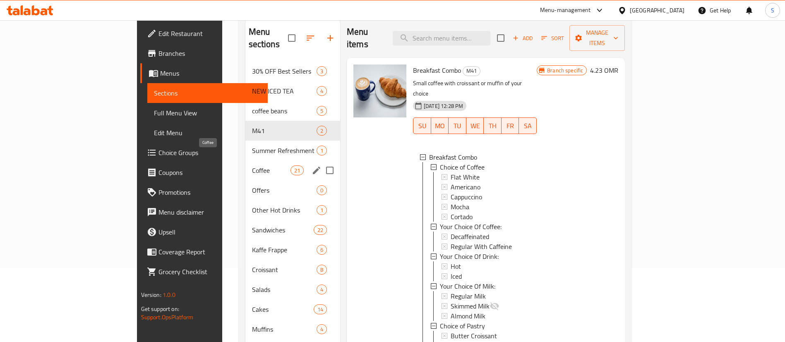
click at [252, 166] on span "Coffee" at bounding box center [271, 171] width 38 height 10
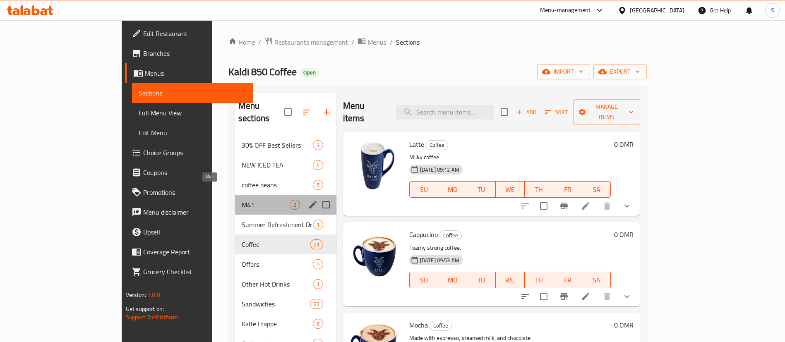
click at [242, 200] on span "M41" at bounding box center [266, 205] width 48 height 10
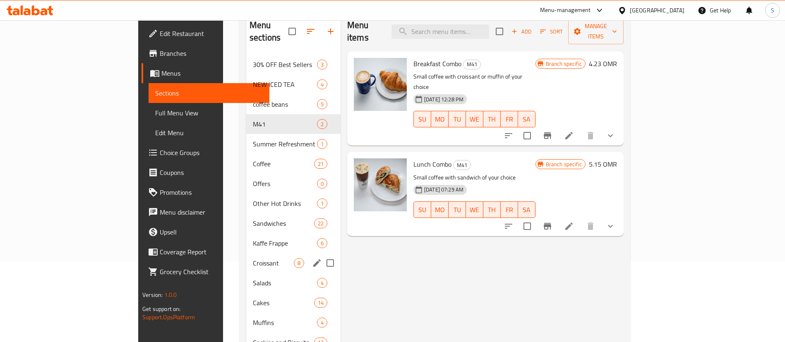
scroll to position [97, 0]
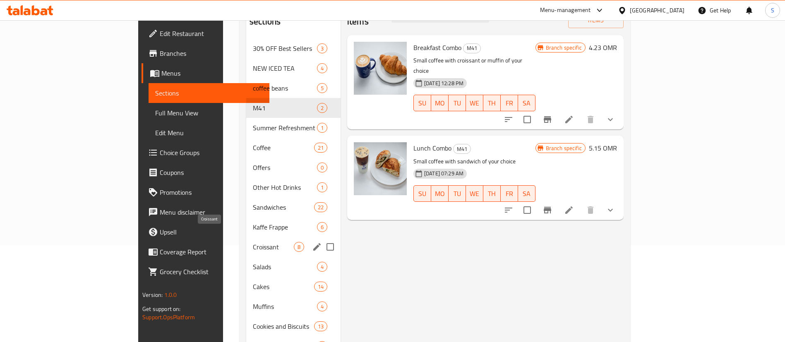
click at [253, 242] on span "Croissant" at bounding box center [273, 247] width 41 height 10
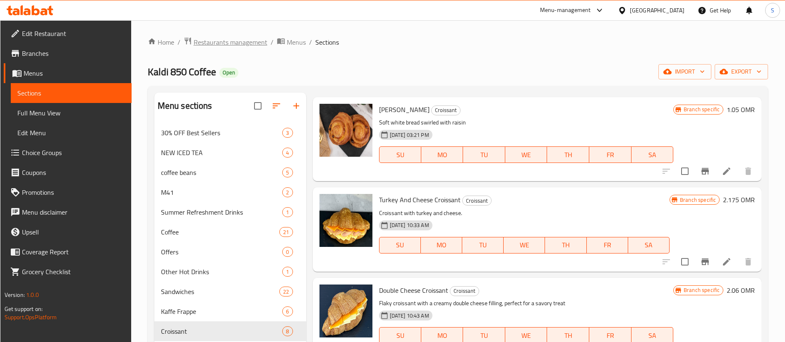
click at [214, 41] on span "Restaurants management" at bounding box center [231, 42] width 74 height 10
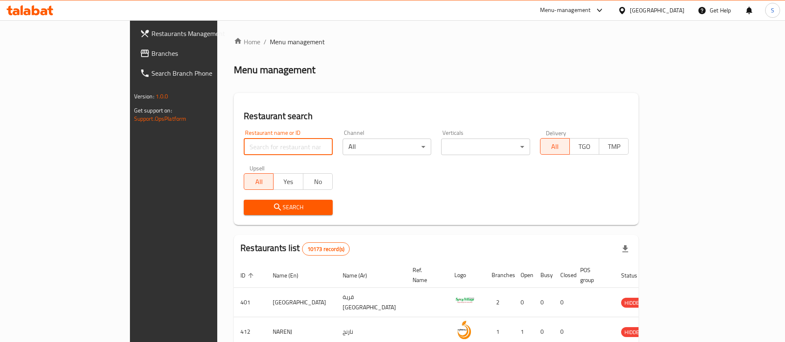
paste input "13427"
click at [270, 146] on input "search" at bounding box center [288, 147] width 89 height 17
type input "13427"
click button "Search" at bounding box center [288, 207] width 89 height 15
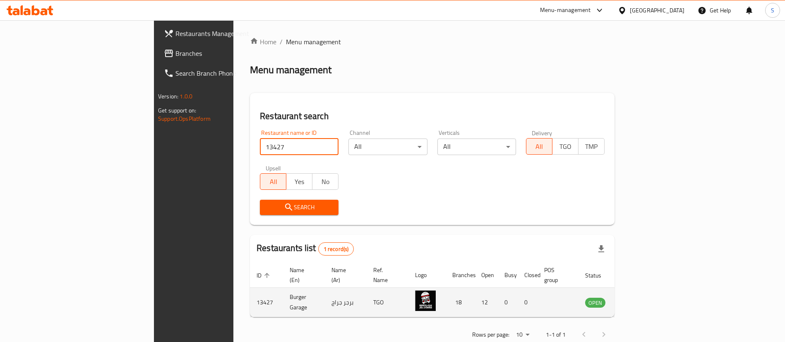
click at [639, 298] on icon "enhanced table" at bounding box center [634, 303] width 10 height 10
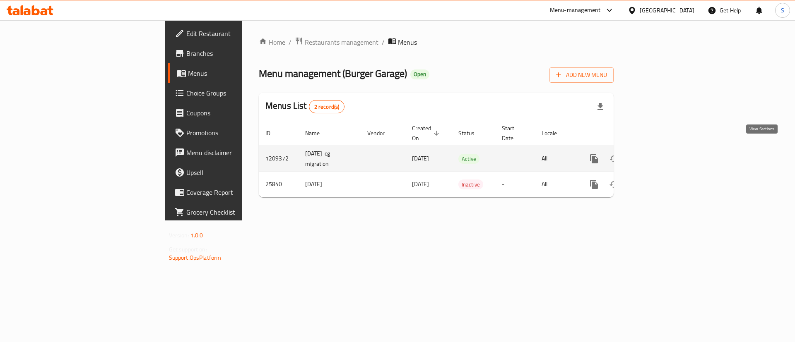
click at [658, 154] on icon "enhanced table" at bounding box center [653, 159] width 10 height 10
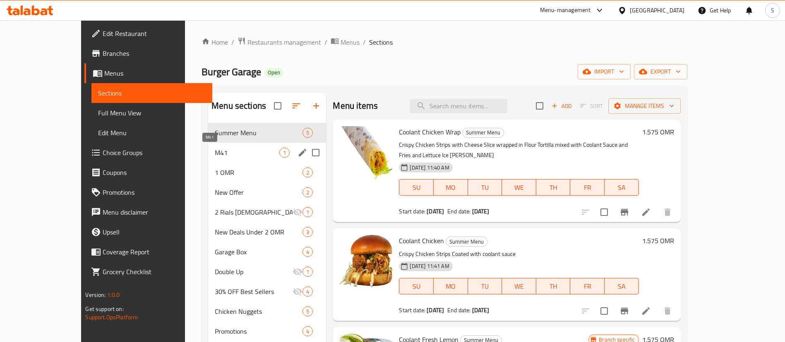
click at [227, 157] on span "M41" at bounding box center [247, 153] width 65 height 10
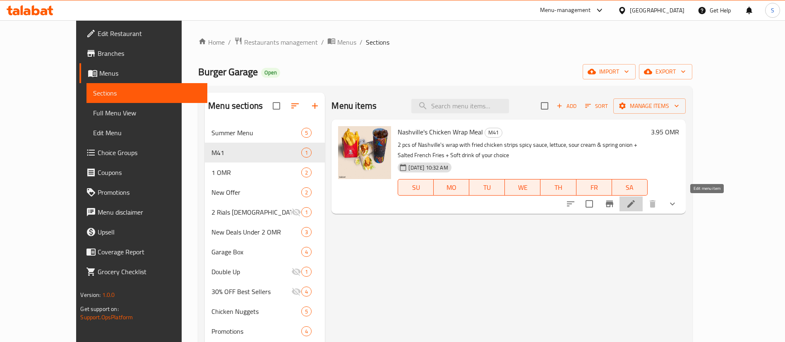
click at [636, 202] on icon at bounding box center [631, 204] width 10 height 10
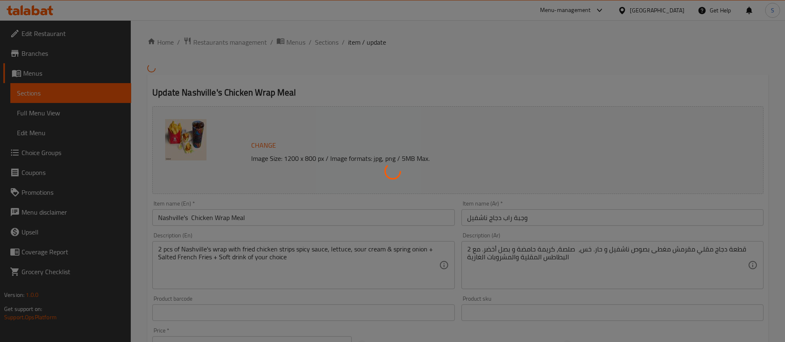
scroll to position [52, 0]
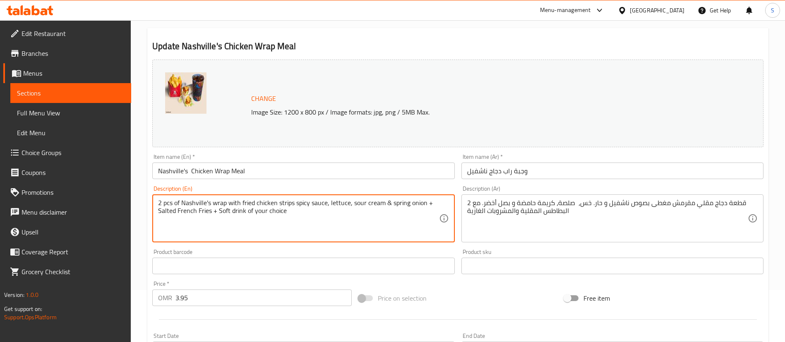
drag, startPoint x: 425, startPoint y: 203, endPoint x: 278, endPoint y: 203, distance: 146.9
type textarea "2 pcs of Nashville's wrap with fried chicken + Salted French Fries + Soft drink…"
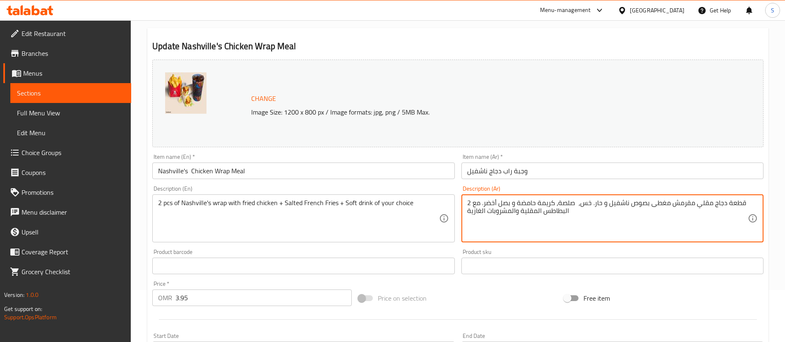
drag, startPoint x: 594, startPoint y: 204, endPoint x: 480, endPoint y: 204, distance: 113.4
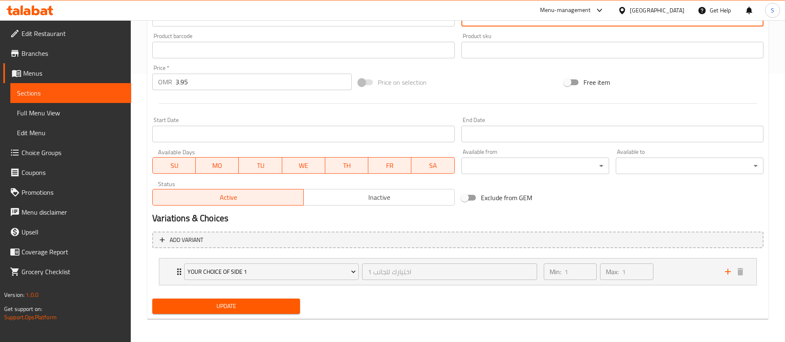
type textarea "2 قطعة دجاج مقلي مقرمش مغطى بصوص ناشفيل و حار مع البطاطس المقلية والمشروبات الغ…"
click at [247, 305] on span "Update" at bounding box center [226, 306] width 134 height 10
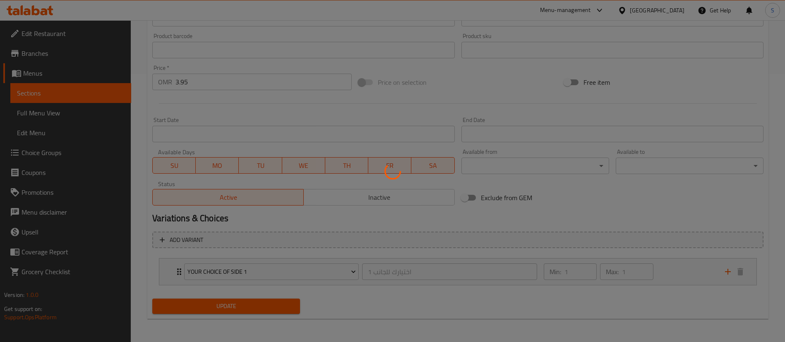
scroll to position [0, 0]
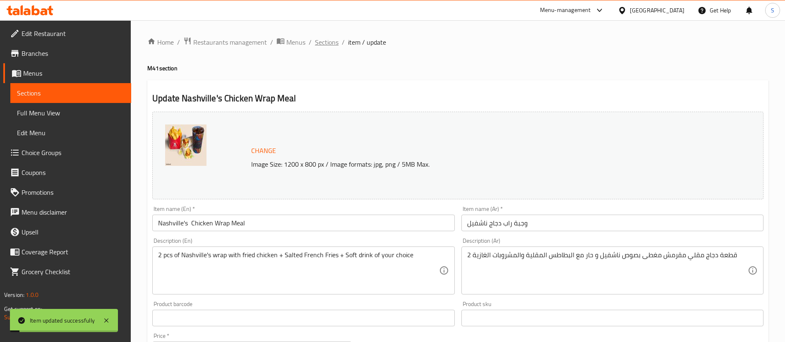
click at [325, 44] on span "Sections" at bounding box center [327, 42] width 24 height 10
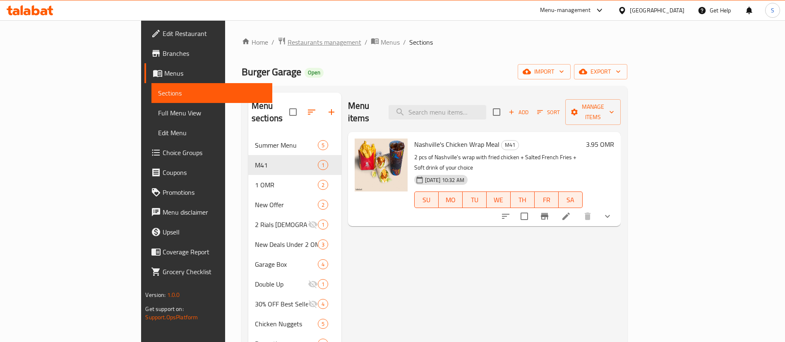
click at [288, 43] on span "Restaurants management" at bounding box center [325, 42] width 74 height 10
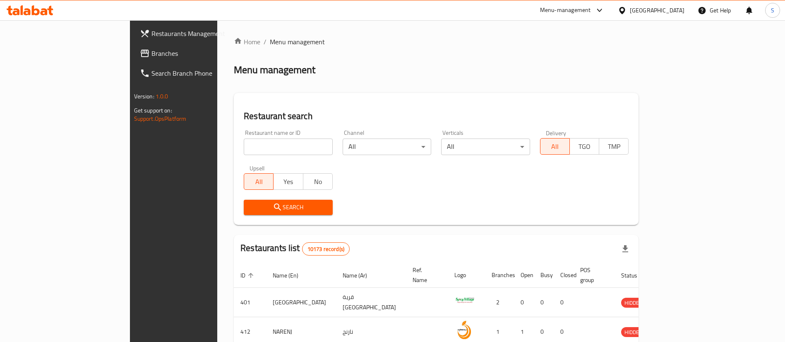
click at [258, 146] on div "Home / Menu management Menu management Restaurant search Restaurant name or ID …" at bounding box center [436, 302] width 405 height 530
click at [258, 146] on input "search" at bounding box center [288, 147] width 89 height 17
type input "Pizaza"
click button "Search" at bounding box center [288, 207] width 89 height 15
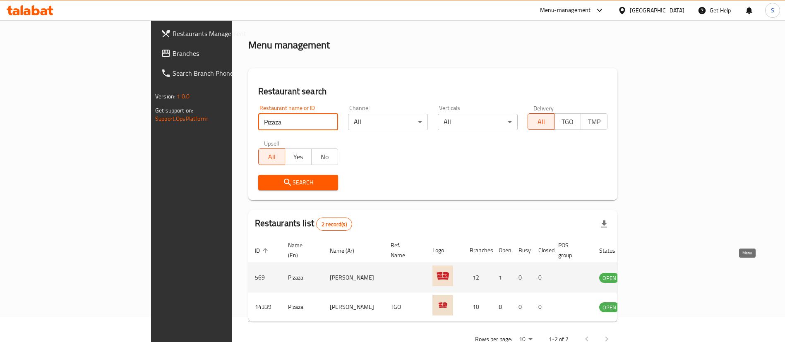
scroll to position [29, 0]
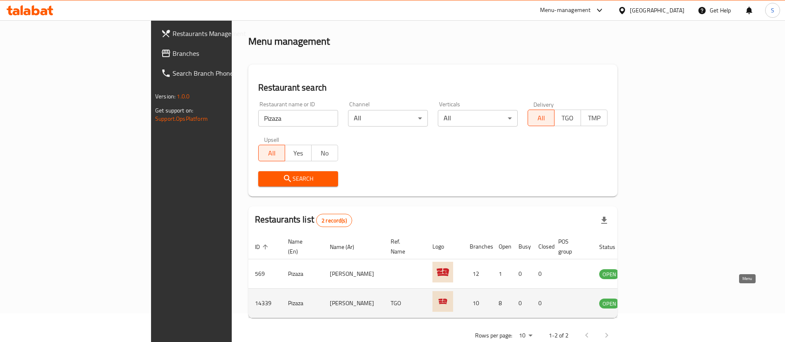
click at [652, 300] on icon "enhanced table" at bounding box center [647, 303] width 9 height 7
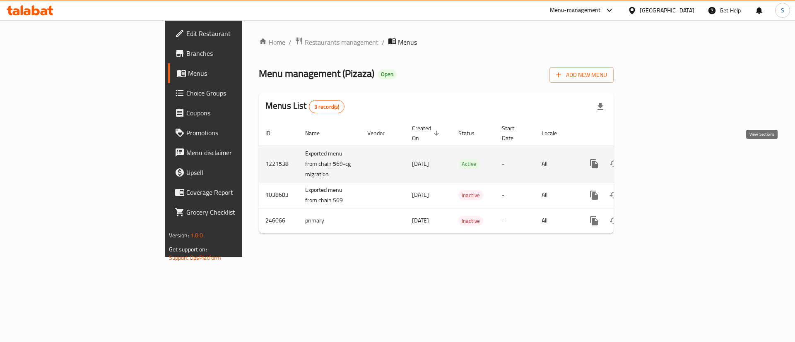
click at [663, 154] on link "enhanced table" at bounding box center [654, 164] width 20 height 20
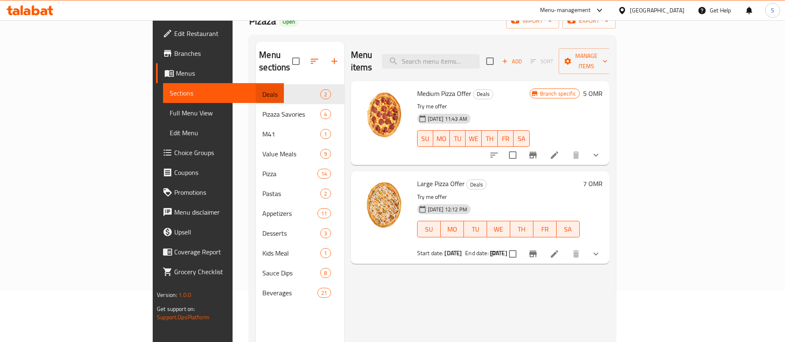
scroll to position [65, 0]
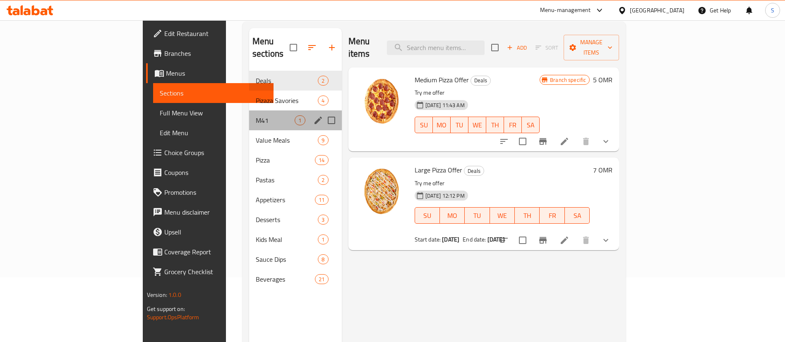
click at [249, 110] on div "M41 1" at bounding box center [295, 120] width 93 height 20
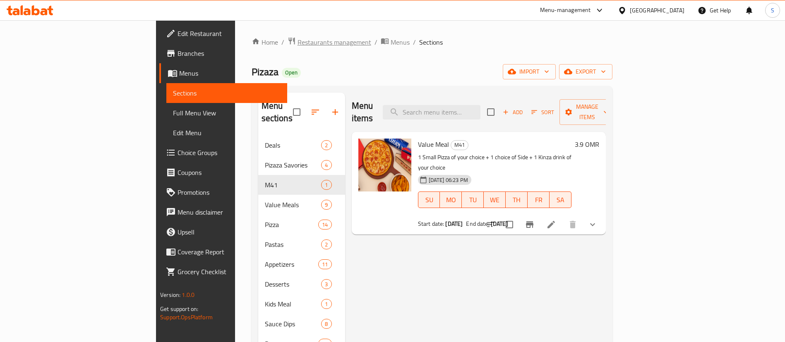
click at [298, 47] on span "Restaurants management" at bounding box center [335, 42] width 74 height 10
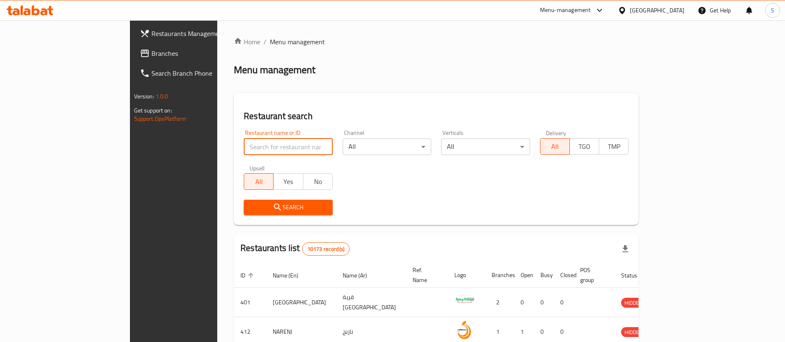
click at [244, 144] on input "search" at bounding box center [288, 147] width 89 height 17
paste input "693151"
type input "693151"
click button "Search" at bounding box center [288, 207] width 89 height 15
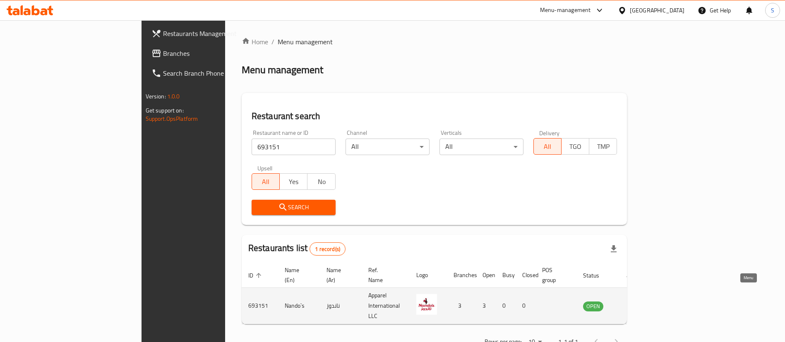
click at [636, 303] on icon "enhanced table" at bounding box center [631, 306] width 9 height 7
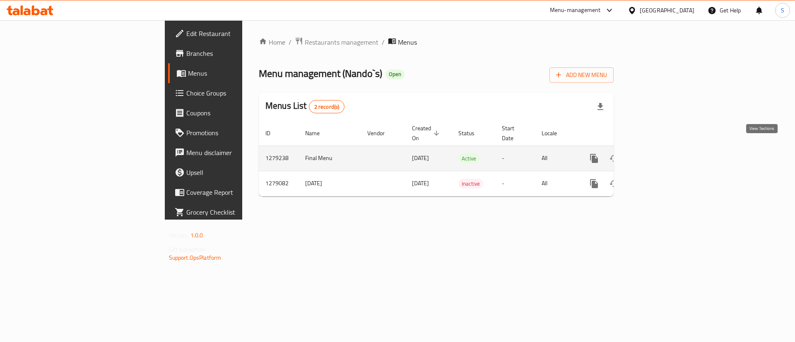
click at [657, 155] on icon "enhanced table" at bounding box center [653, 158] width 7 height 7
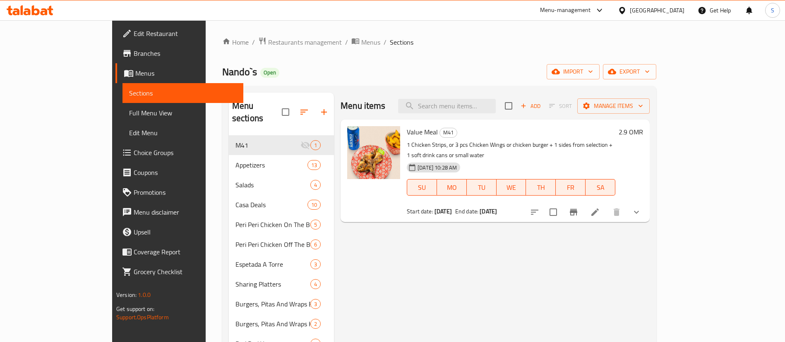
drag, startPoint x: 743, startPoint y: 201, endPoint x: 594, endPoint y: 219, distance: 150.1
click at [646, 202] on button "show more" at bounding box center [637, 212] width 20 height 20
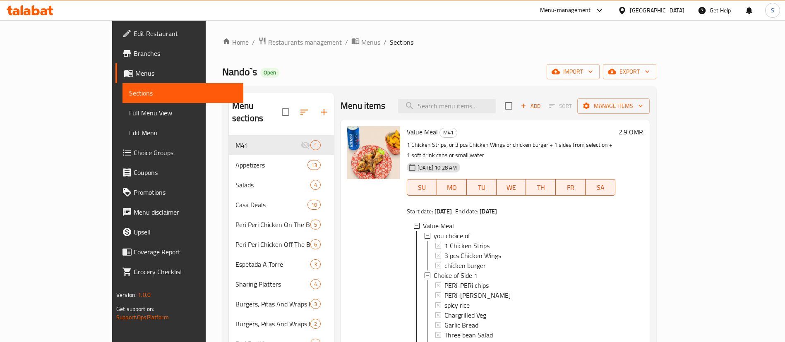
scroll to position [1, 0]
click at [268, 43] on span "Restaurants management" at bounding box center [305, 41] width 74 height 10
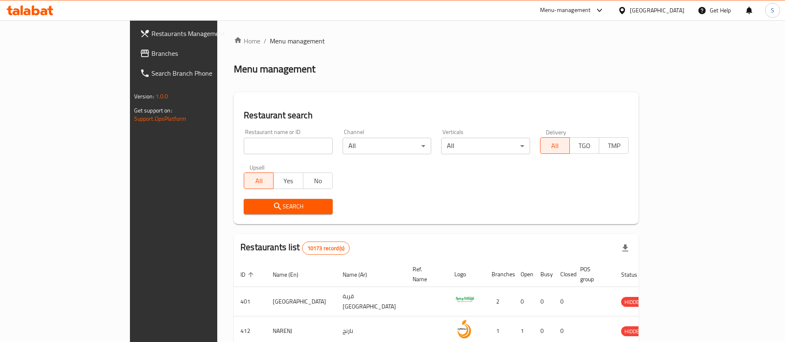
click at [248, 154] on input "search" at bounding box center [288, 146] width 89 height 17
paste input "640157"
type input "640157"
click button "Search" at bounding box center [288, 206] width 89 height 15
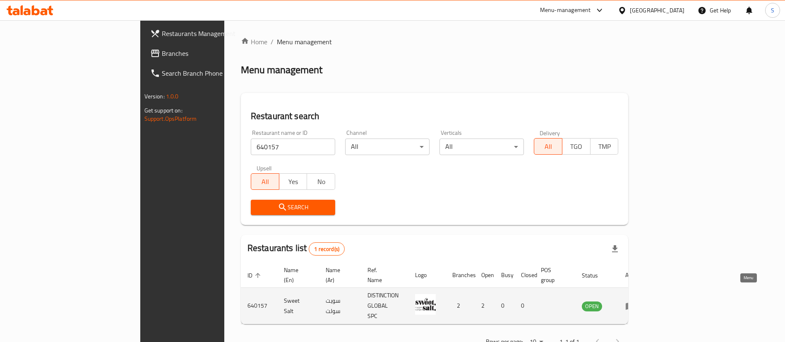
click at [634, 305] on icon "enhanced table" at bounding box center [632, 306] width 3 height 3
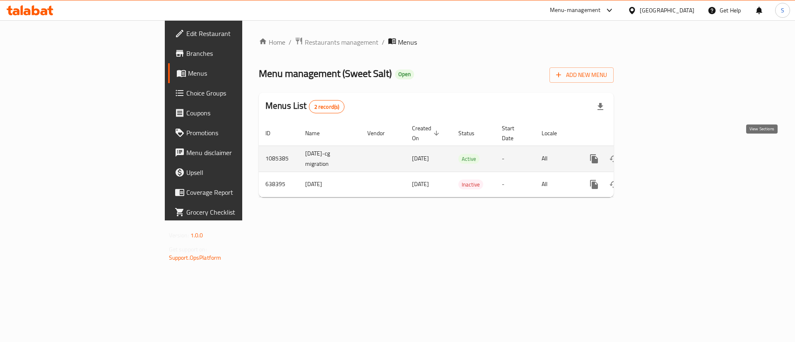
click at [657, 155] on icon "enhanced table" at bounding box center [653, 158] width 7 height 7
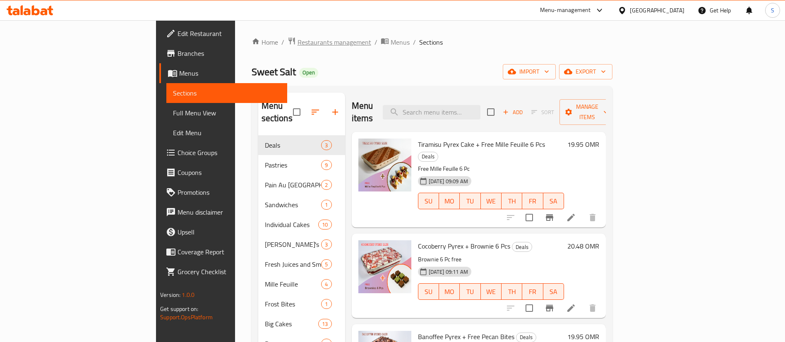
click at [298, 46] on span "Restaurants management" at bounding box center [335, 42] width 74 height 10
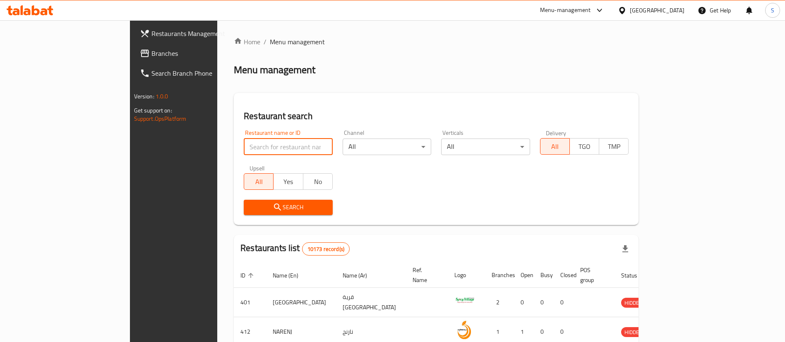
click at [244, 140] on input "search" at bounding box center [288, 147] width 89 height 17
paste input "1790"
type input "1790"
click button "Search" at bounding box center [288, 207] width 89 height 15
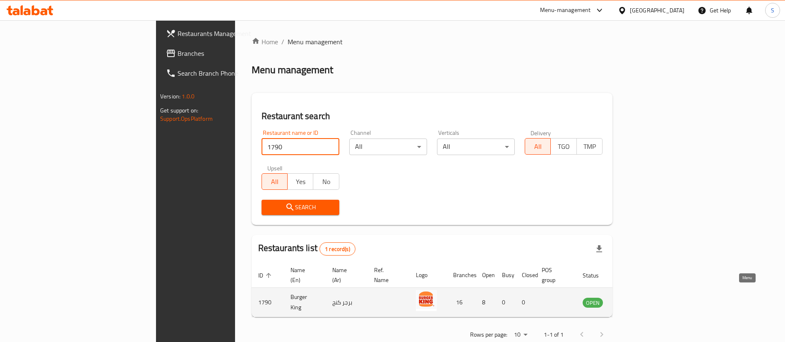
click at [636, 300] on icon "enhanced table" at bounding box center [631, 303] width 9 height 7
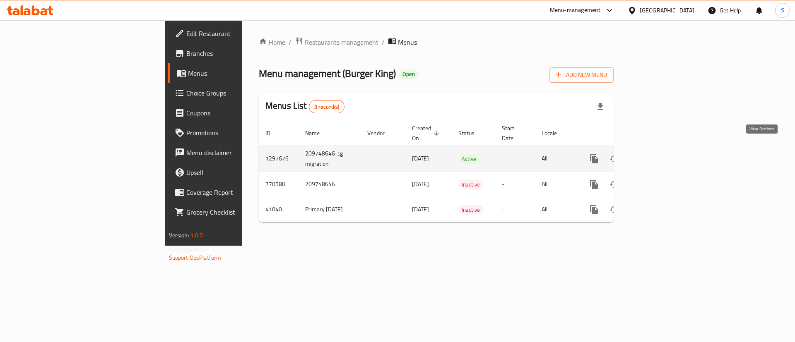
click at [658, 154] on icon "enhanced table" at bounding box center [653, 159] width 10 height 10
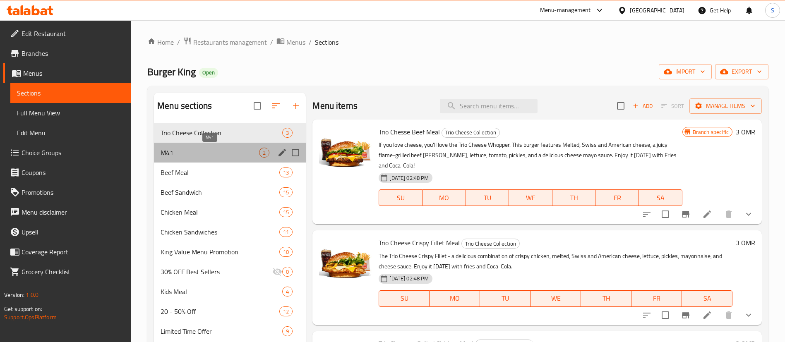
click at [240, 152] on span "M41" at bounding box center [210, 153] width 98 height 10
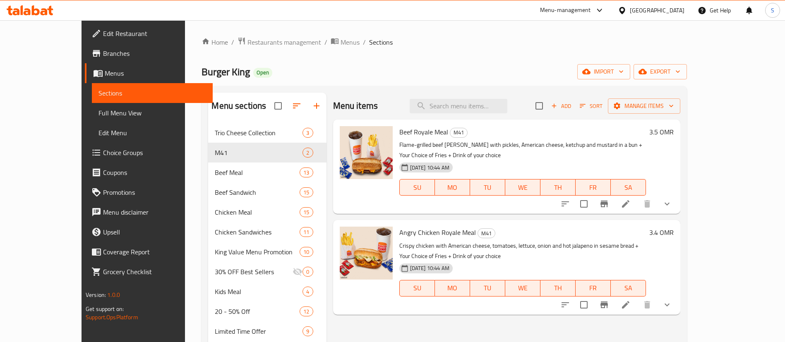
drag, startPoint x: 217, startPoint y: 42, endPoint x: 151, endPoint y: 3, distance: 75.9
click at [247, 42] on span "Restaurants management" at bounding box center [284, 42] width 74 height 10
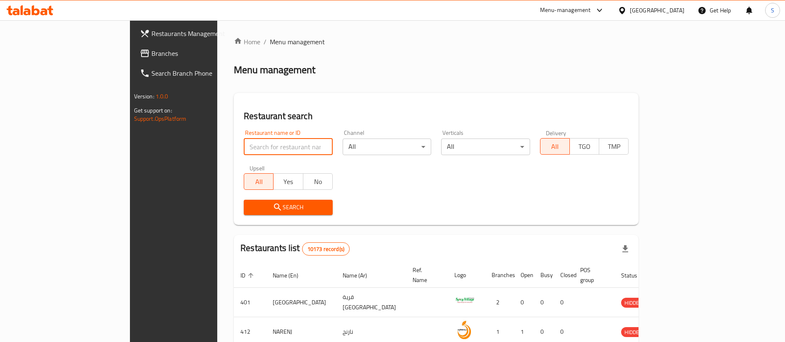
click at [244, 140] on input "search" at bounding box center [288, 147] width 89 height 17
type input "domino"
click button "Search" at bounding box center [288, 207] width 89 height 15
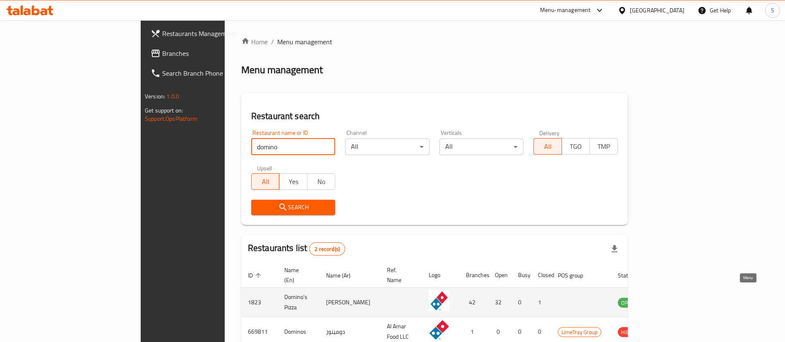
click at [671, 298] on icon "enhanced table" at bounding box center [666, 303] width 10 height 10
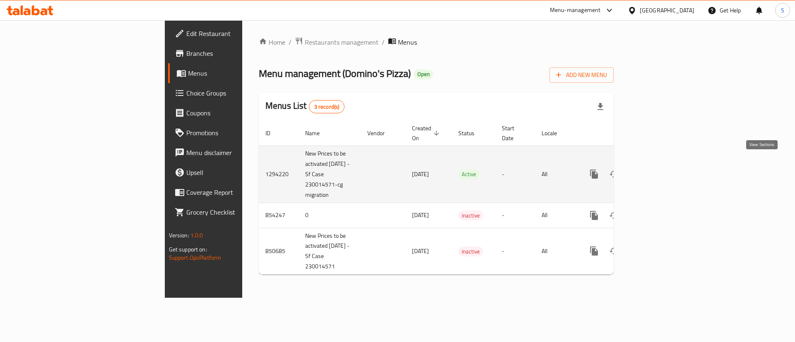
click at [658, 169] on icon "enhanced table" at bounding box center [653, 174] width 10 height 10
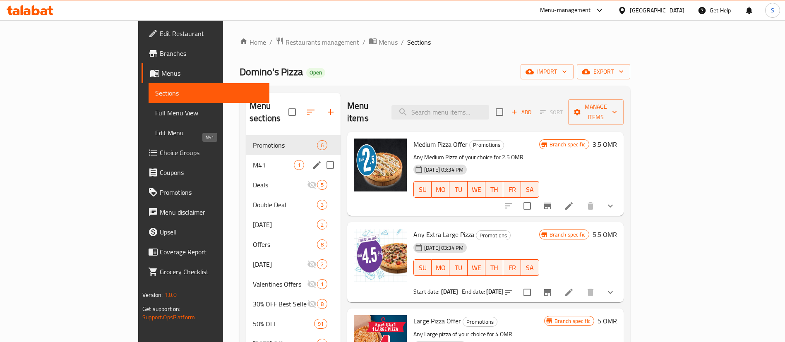
click at [253, 160] on span "M41" at bounding box center [273, 165] width 41 height 10
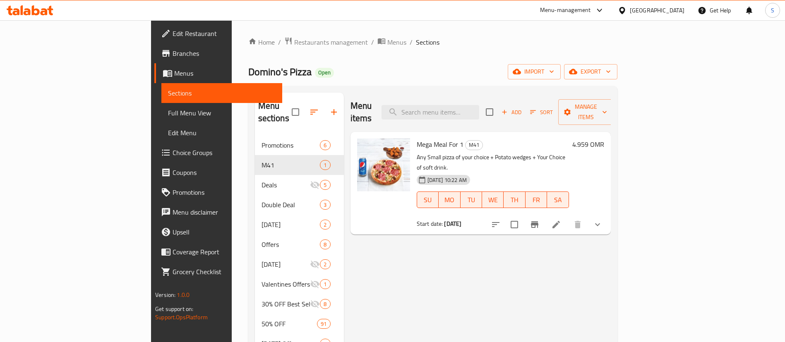
click at [604, 139] on h6 "4.959 OMR" at bounding box center [588, 145] width 32 height 12
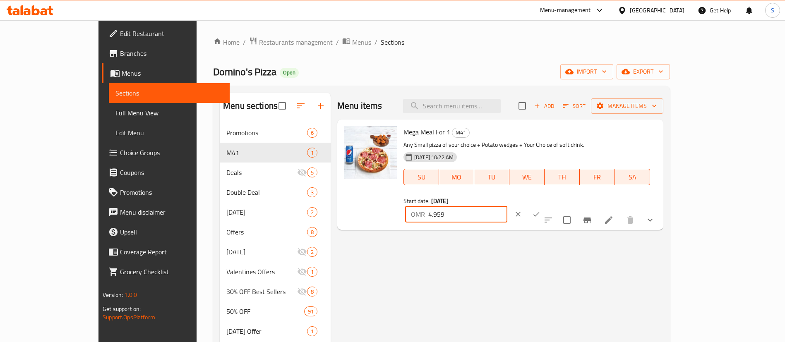
click at [507, 206] on input "4.959" at bounding box center [467, 214] width 79 height 17
type input "4.95"
click at [540, 210] on icon "ok" at bounding box center [536, 214] width 8 height 8
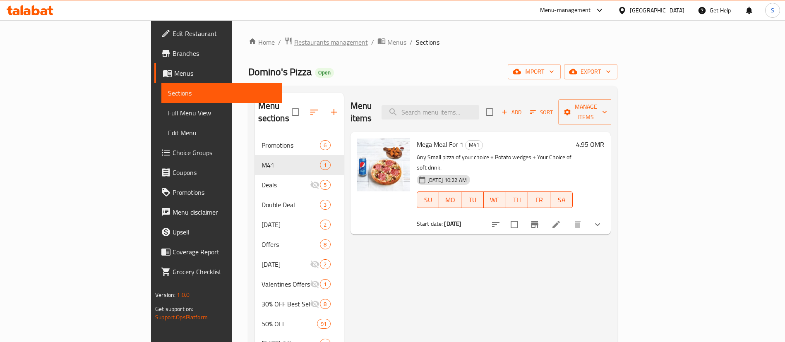
click at [294, 38] on span "Restaurants management" at bounding box center [331, 42] width 74 height 10
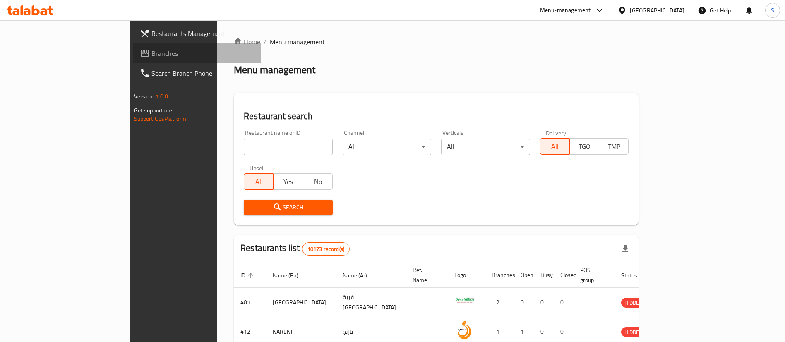
click at [151, 55] on span "Branches" at bounding box center [202, 53] width 103 height 10
